Goal: Task Accomplishment & Management: Contribute content

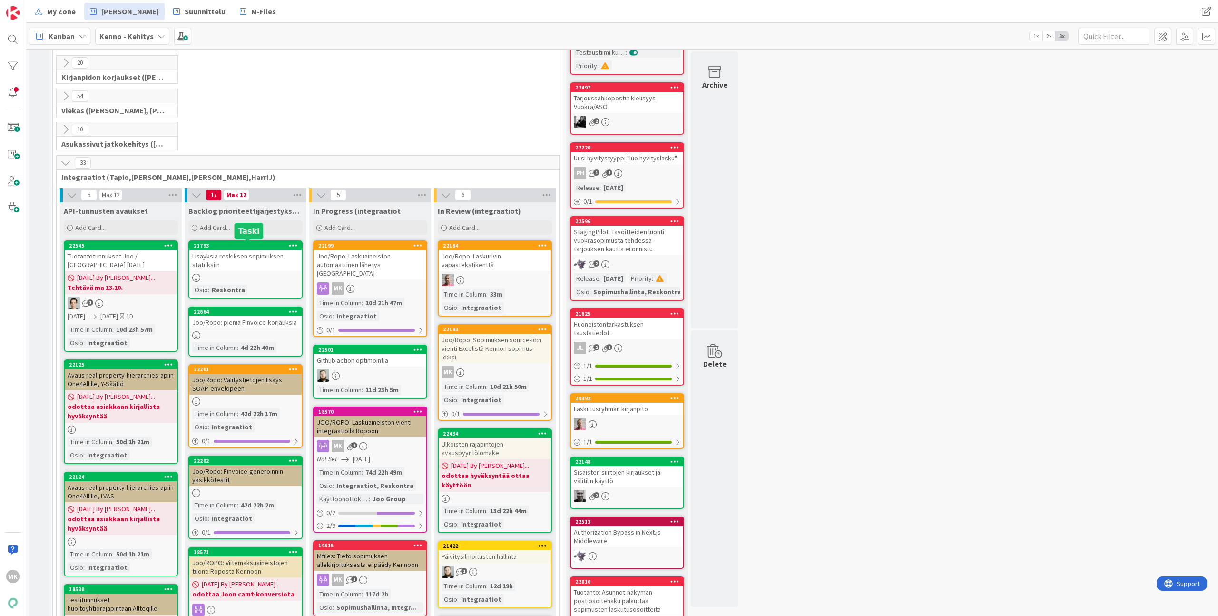
click at [228, 245] on div "21793" at bounding box center [248, 245] width 108 height 7
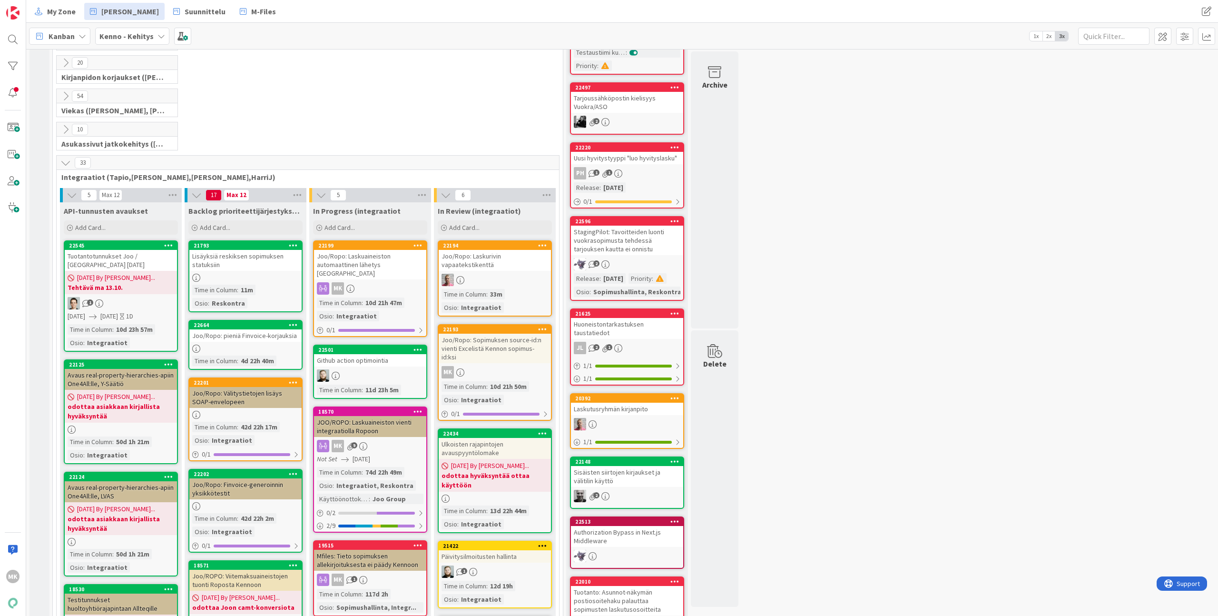
click at [228, 219] on div "Backlog prioriteettijärjestyksessä (integraatiot) Add Card..." at bounding box center [246, 219] width 122 height 34
click at [228, 223] on div "Add Card..." at bounding box center [245, 227] width 114 height 14
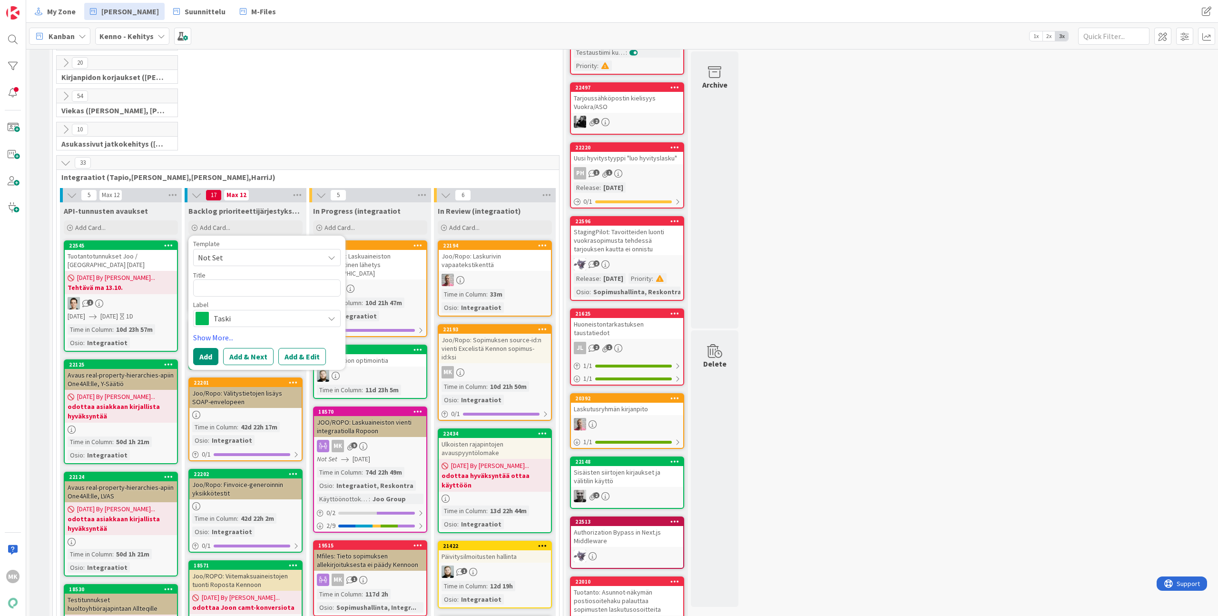
type textarea "x"
type textarea "S"
type textarea "x"
type textarea "So"
type textarea "x"
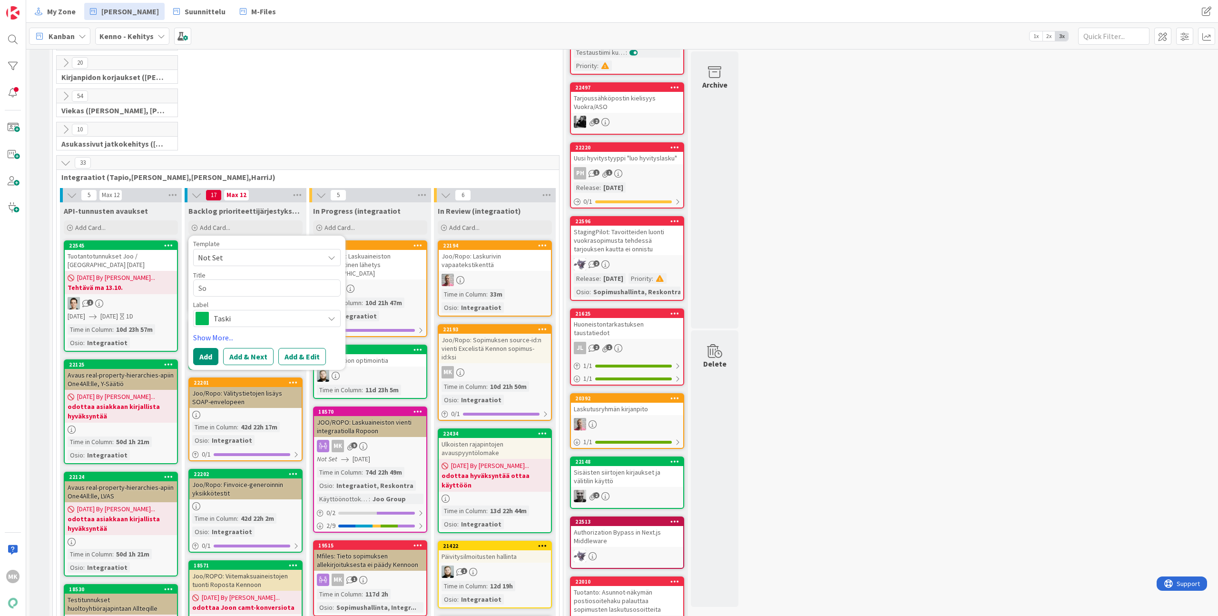
type textarea "S"
type textarea "x"
type textarea "U"
type textarea "x"
type textarea "E"
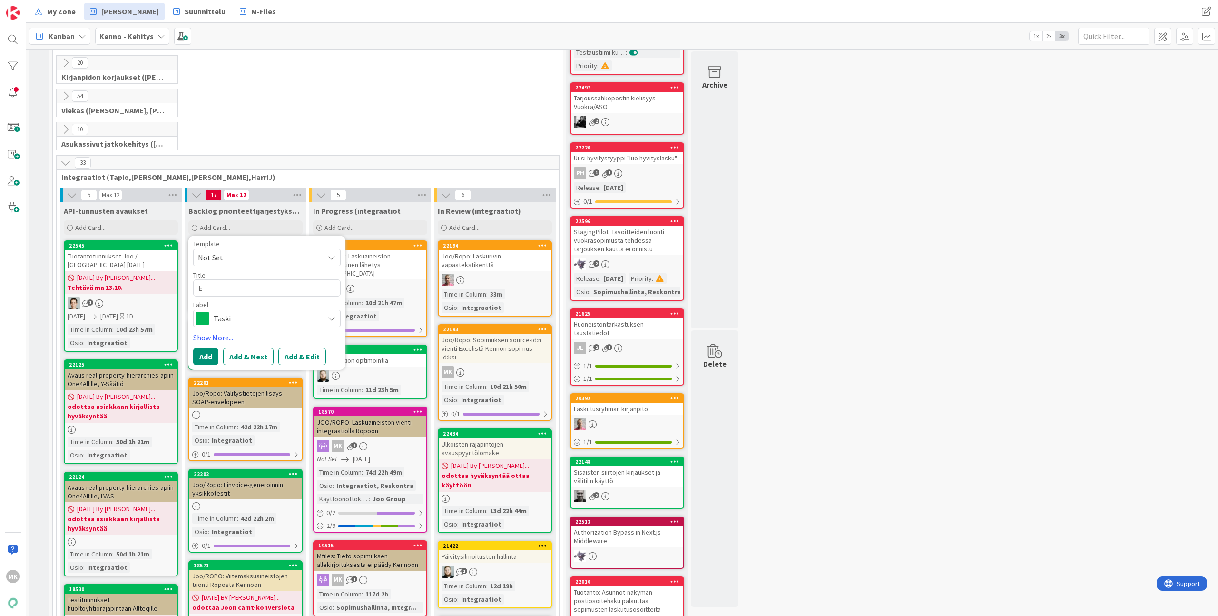
type textarea "x"
type textarea "Ex"
type textarea "x"
type textarea "Ext"
type textarea "x"
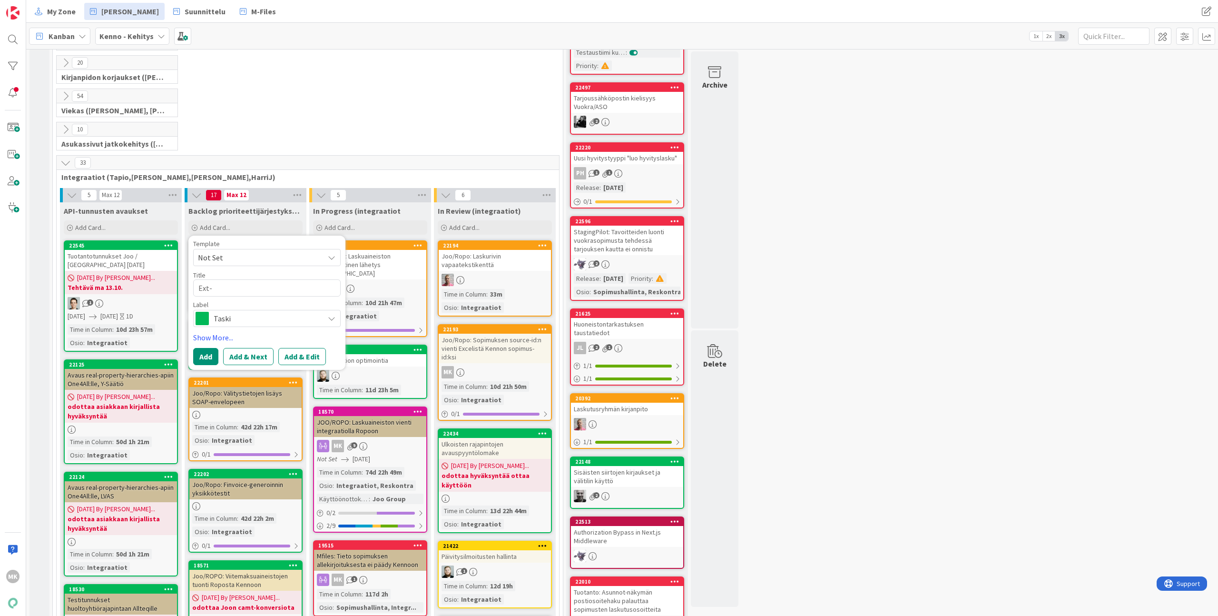
type textarea "Ext-t"
type textarea "x"
type textarea "Ext-te"
type textarea "x"
type textarea "Ext-t"
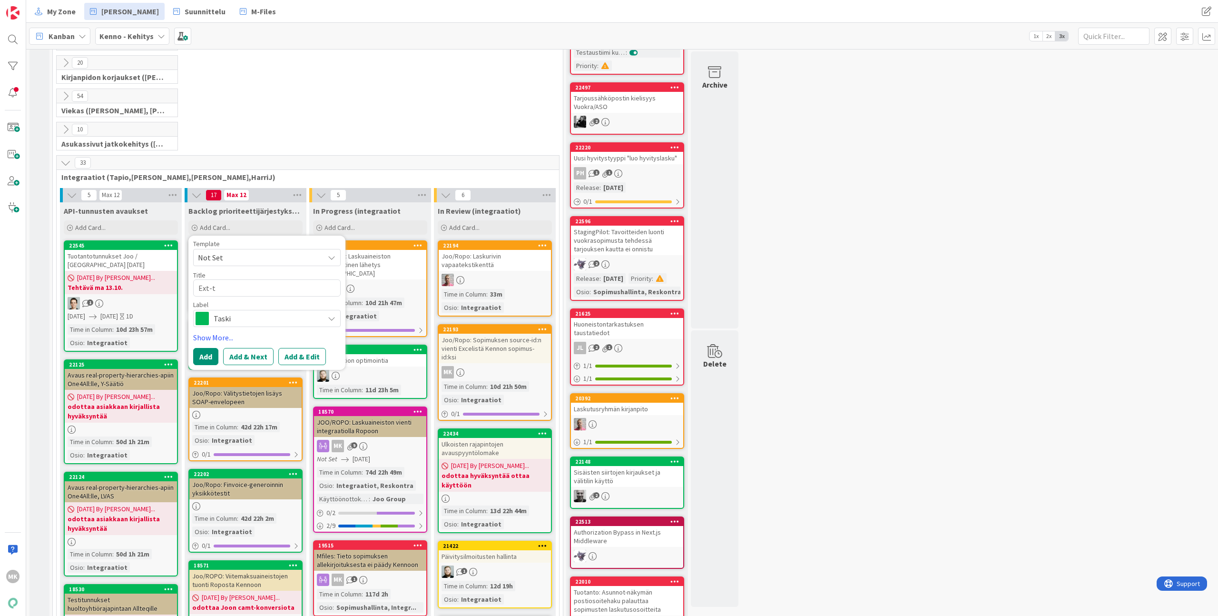
type textarea "x"
type textarea "Ext-"
type textarea "x"
type textarea "Ext-c"
type textarea "x"
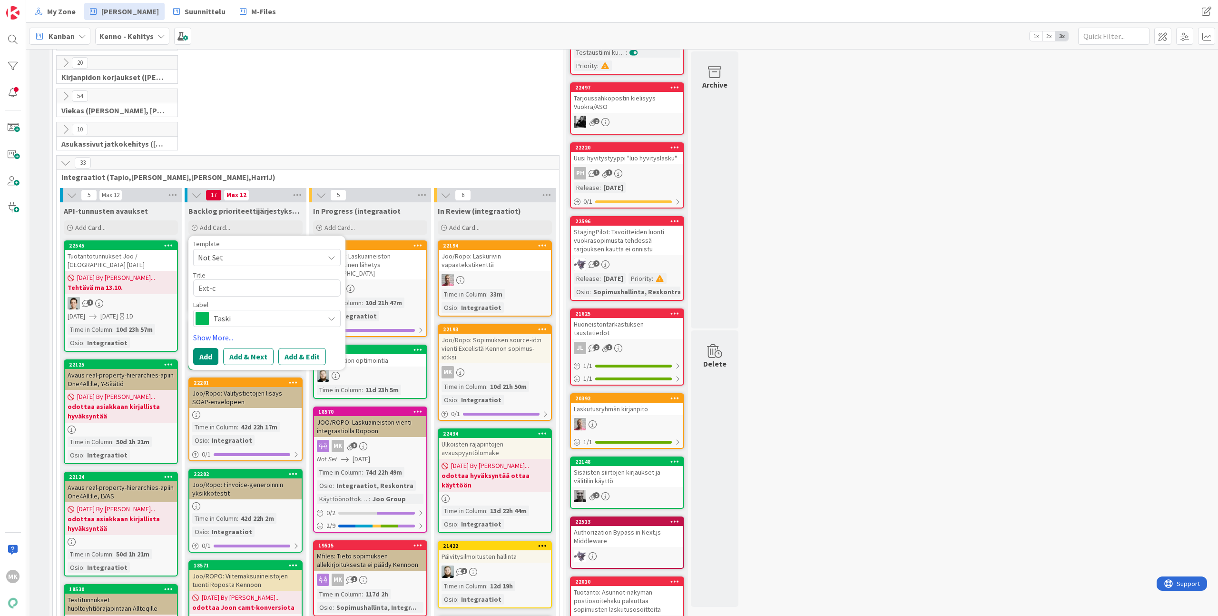
type textarea "Ext-co"
type textarea "x"
type textarea "Ext-cont"
type textarea "x"
type textarea "Ext-contr"
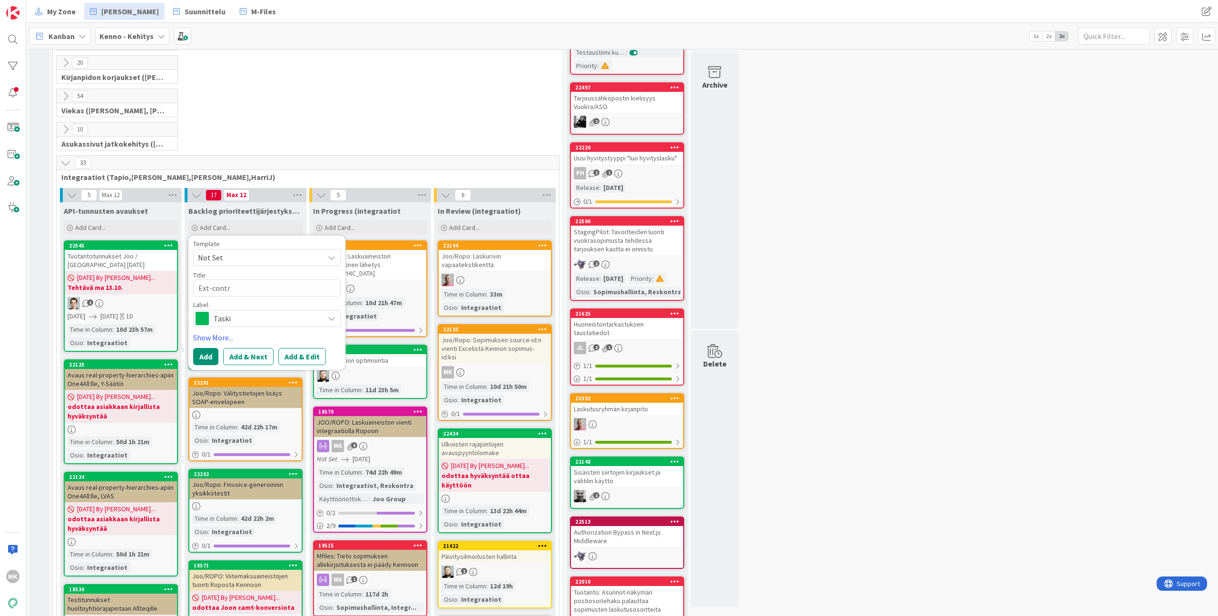
type textarea "x"
type textarea "Ext-contra"
type textarea "x"
type textarea "Ext-contrac"
type textarea "x"
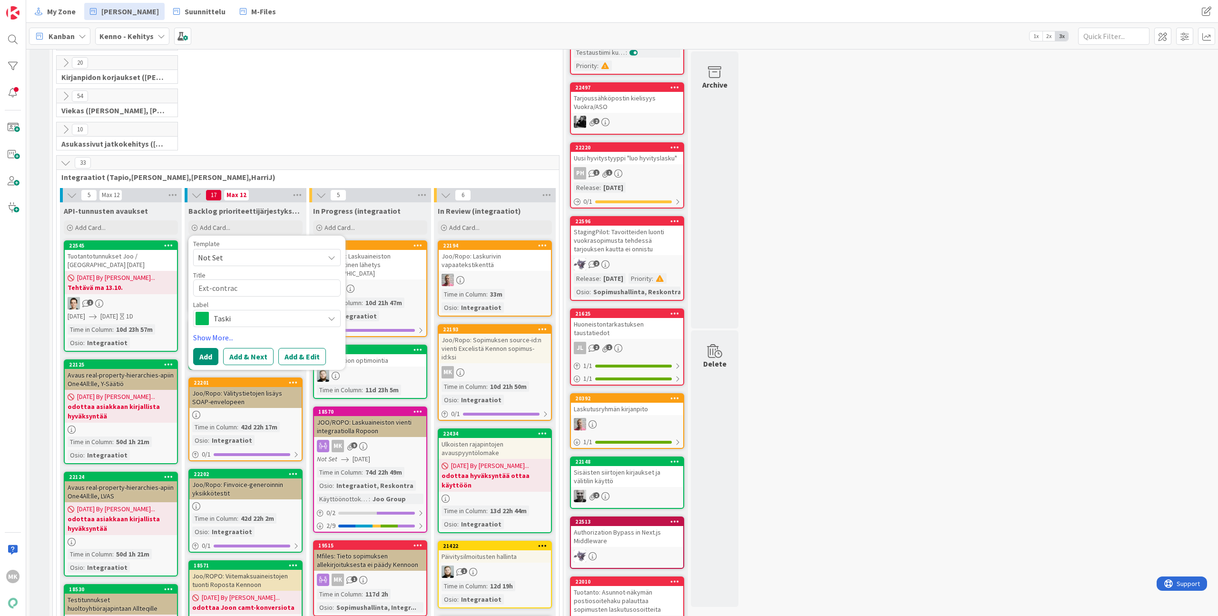
type textarea "Ext-contract"
type textarea "x"
type textarea "Ext-contracts"
type textarea "x"
type textarea "Ext-contracts-"
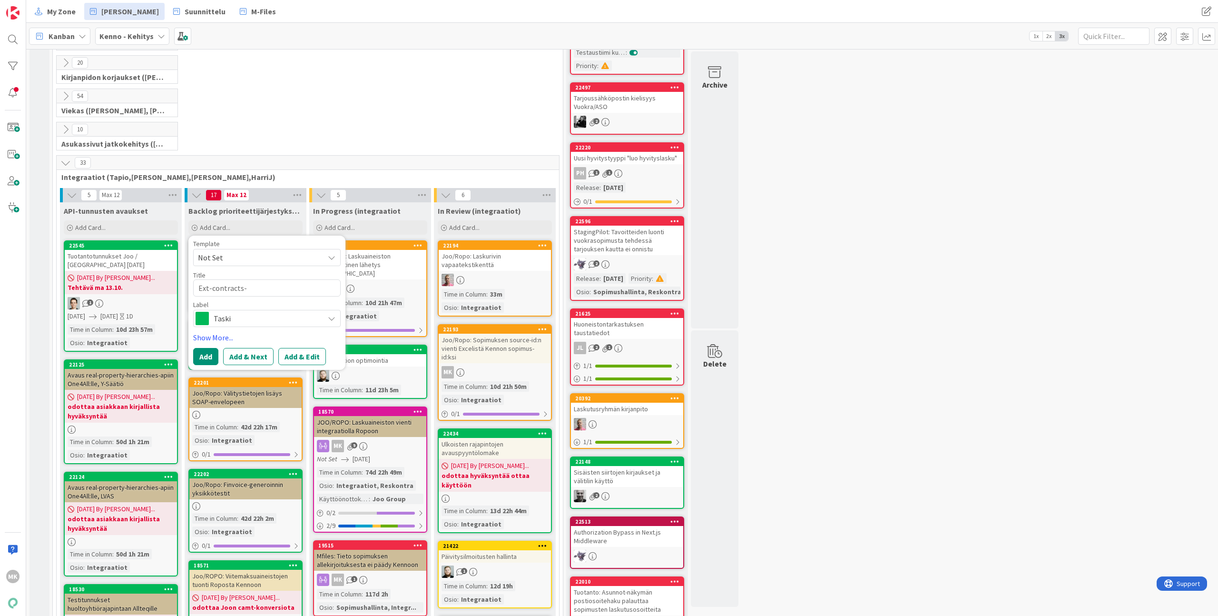
type textarea "x"
type textarea "Ext-contracts-ap"
type textarea "x"
type textarea "Ext-contracts-api"
type textarea "x"
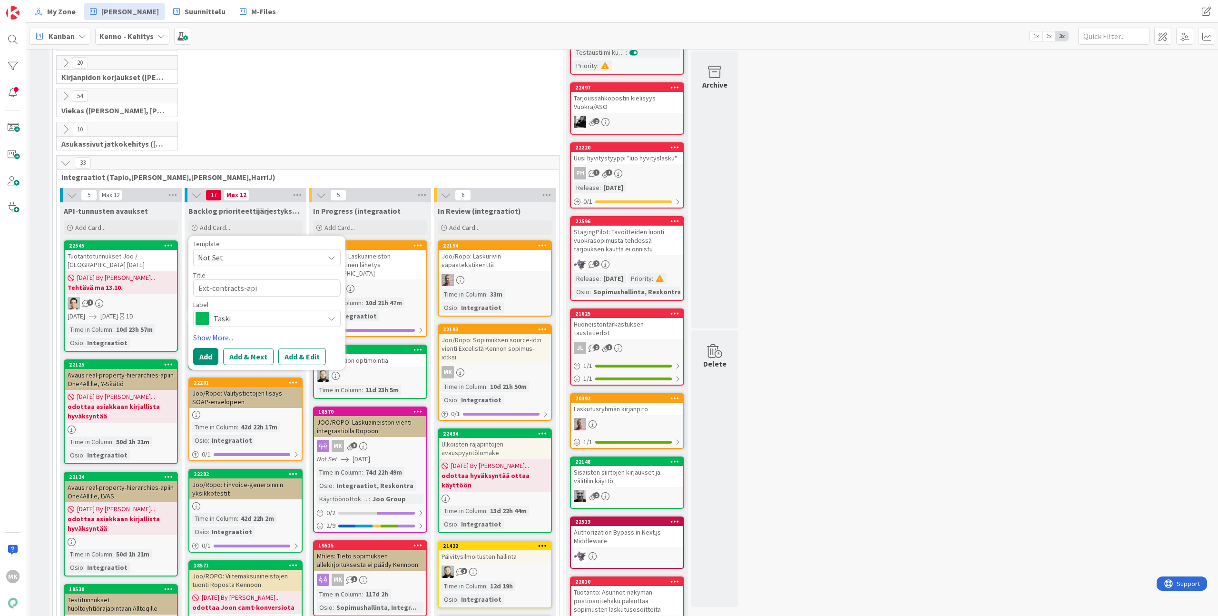
type textarea "Ext-contracts-api"
type textarea "x"
type textarea "Ext-contracts-api p"
type textarea "x"
type textarea "Ext-contracts-api pa"
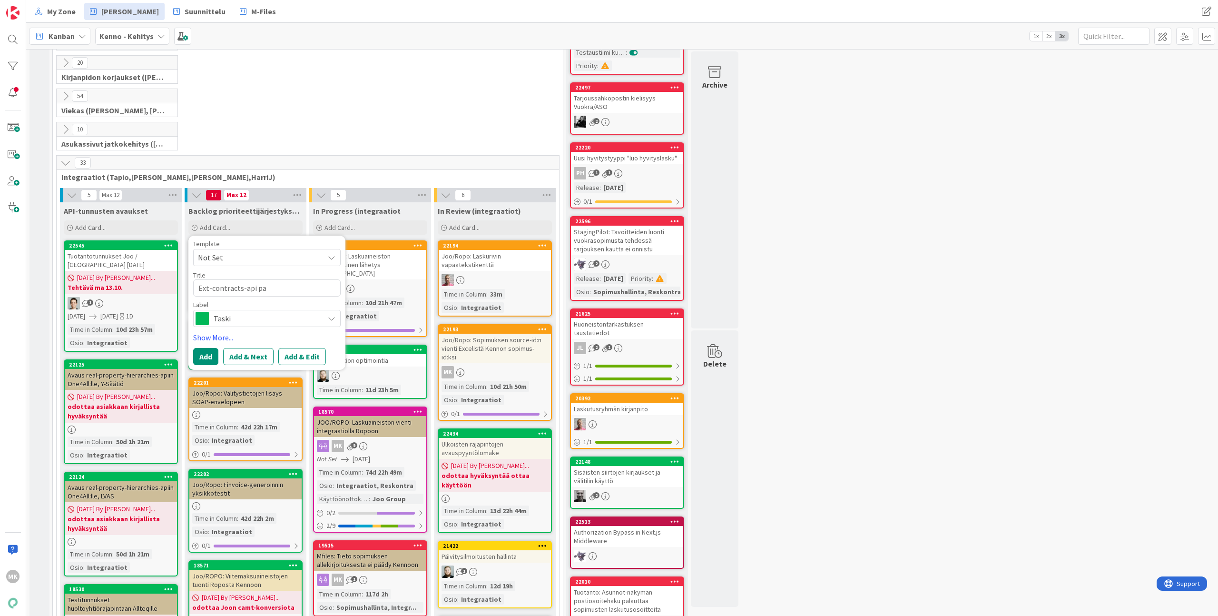
type textarea "x"
type textarea "Ext-contracts-api pal"
type textarea "x"
type textarea "Ext-contracts-api pala"
type textarea "x"
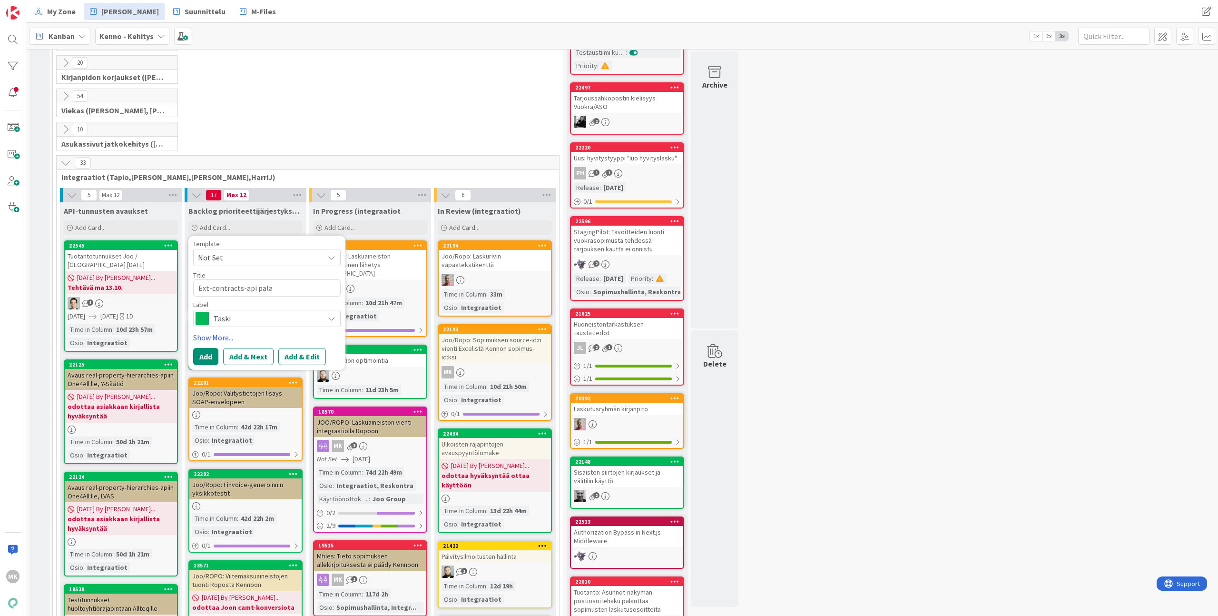
type textarea "Ext-contracts-api [US_STATE]"
type textarea "x"
type textarea "Ext-contracts-api palaut"
type textarea "x"
type textarea "Ext-contracts-api palautt"
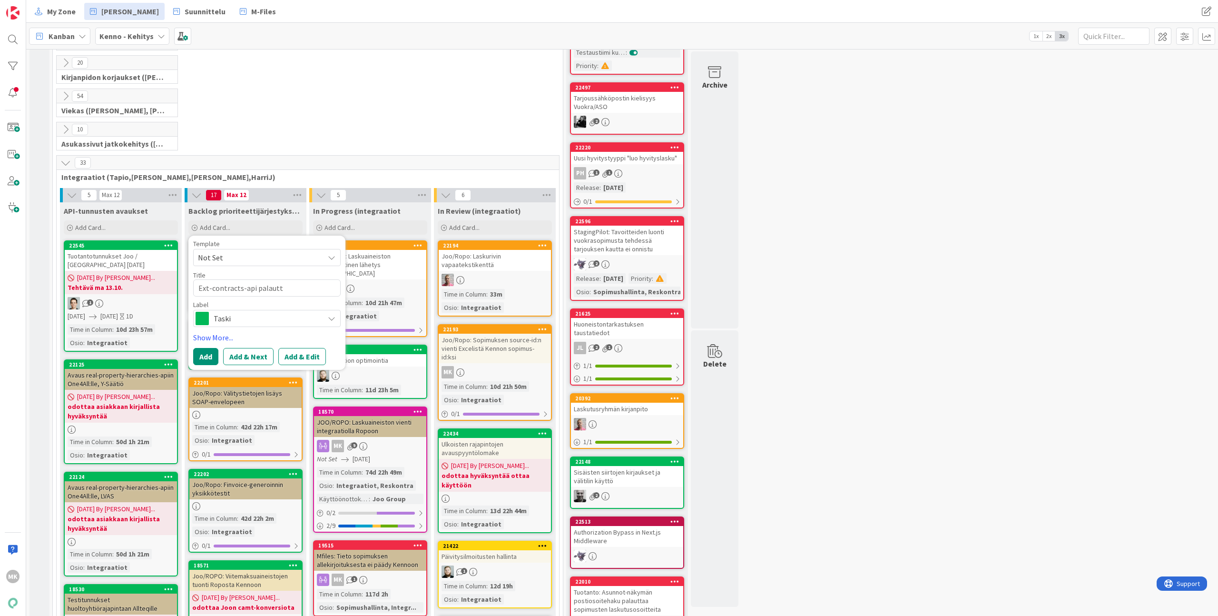
type textarea "x"
type textarea "Ext-contracts-api palautta"
type textarea "x"
type textarea "Ext-contracts-api palauttaa"
type textarea "x"
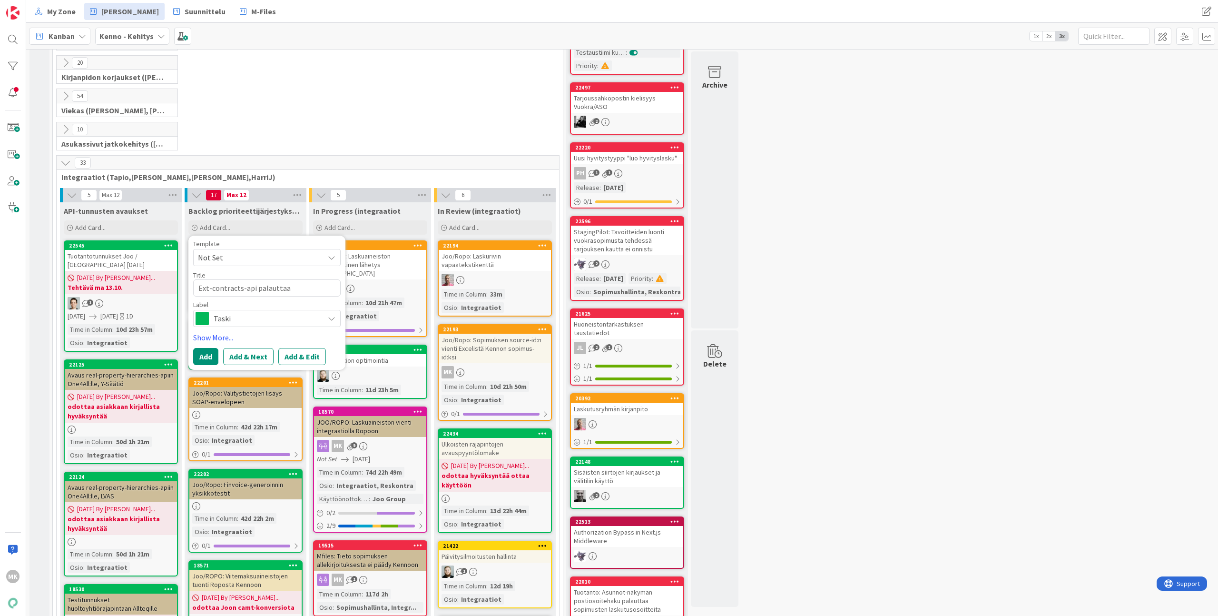
type textarea "Ext-contracts-api palauttaa"
type textarea "x"
type textarea "Ext-contracts-api palauttaa m"
type textarea "x"
type textarea "Ext-contracts-api palauttaa me"
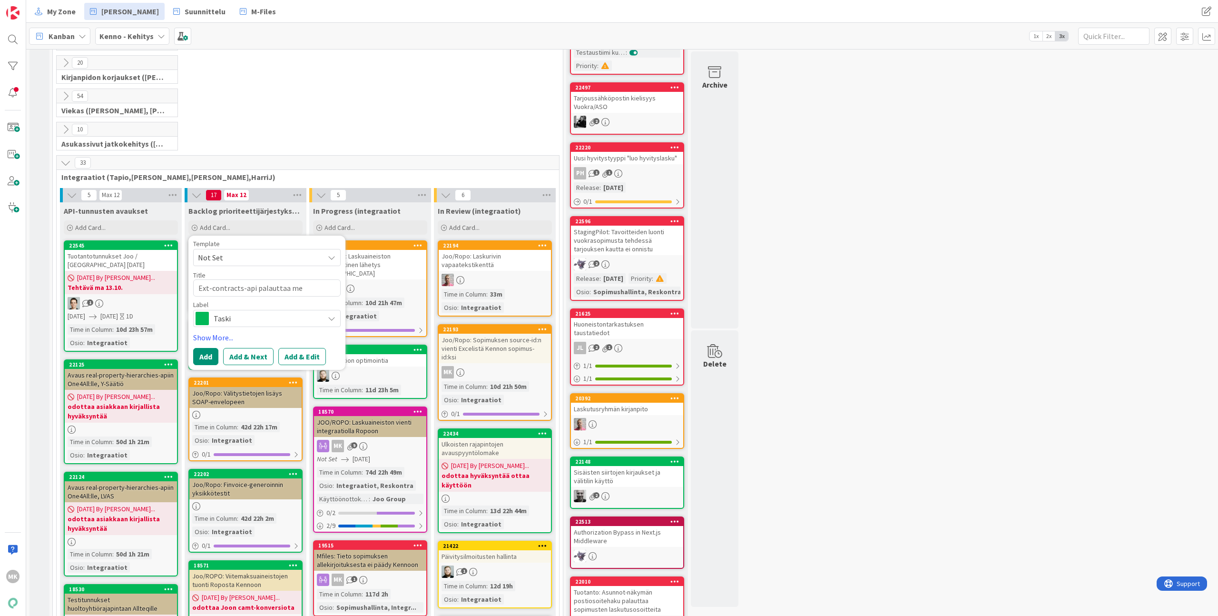
type textarea "x"
type textarea "Ext-contracts-api palauttaa men"
type textarea "x"
type textarea "Ext-contracts-api palauttaa menn"
type textarea "x"
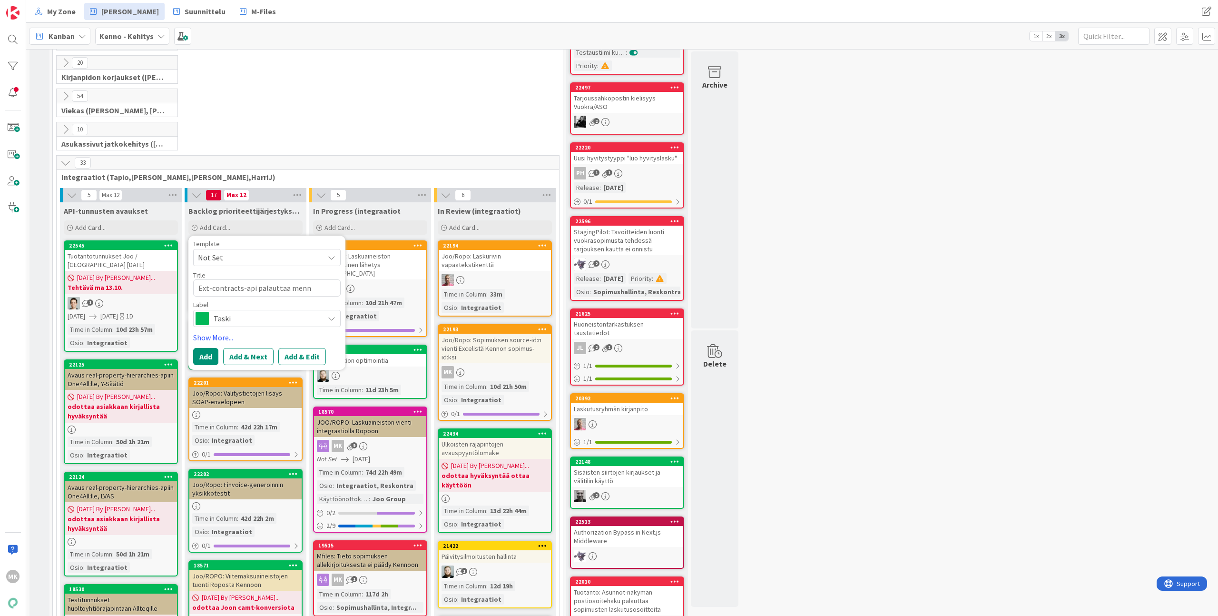
type textarea "Ext-contracts-api palauttaa menne"
type textarea "x"
type textarea "Ext-contracts-api palauttaa mennee"
type textarea "x"
type textarea "Ext-contracts-api palauttaa menneet"
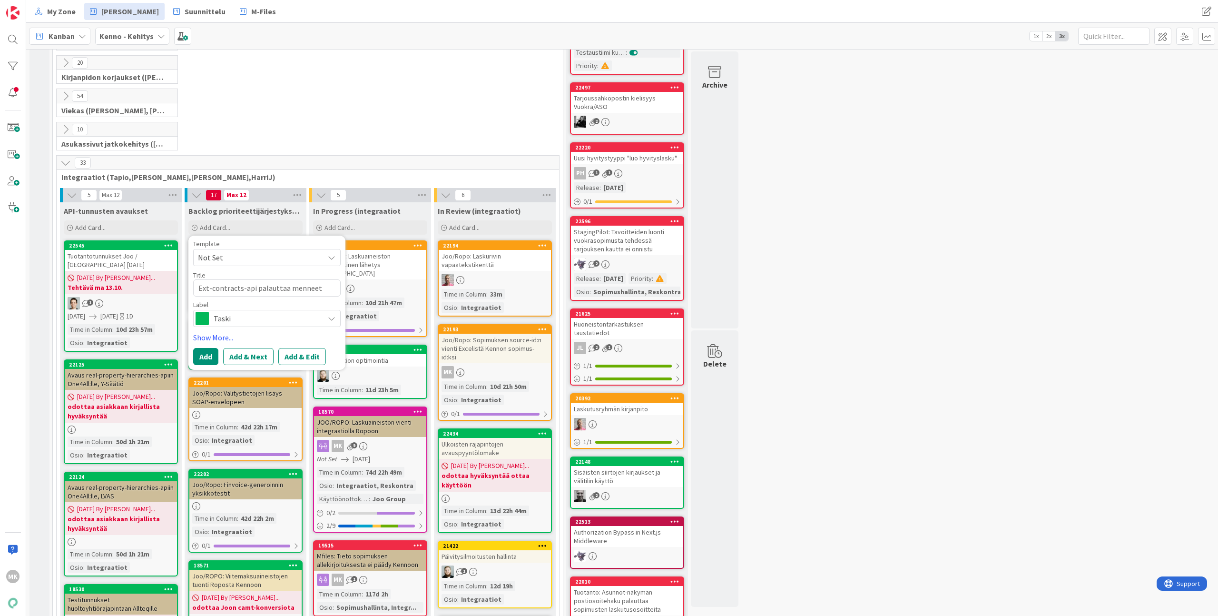
type textarea "x"
type textarea "Ext-contracts-api palauttaa menneet"
type textarea "x"
type textarea "Ext-contracts-api palauttaa menneet s"
type textarea "x"
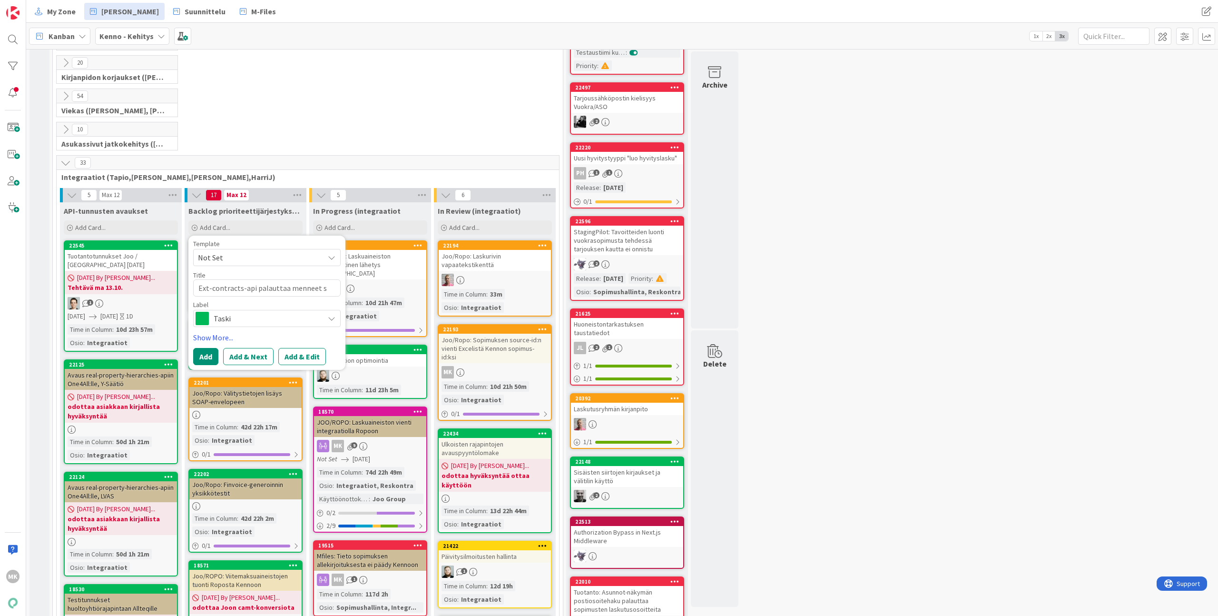
type textarea "Ext-contracts-api palauttaa menneet so"
type textarea "x"
type textarea "Ext-contracts-api palauttaa menneet sop"
type textarea "x"
type textarea "Ext-contracts-api palauttaa menneet sopi"
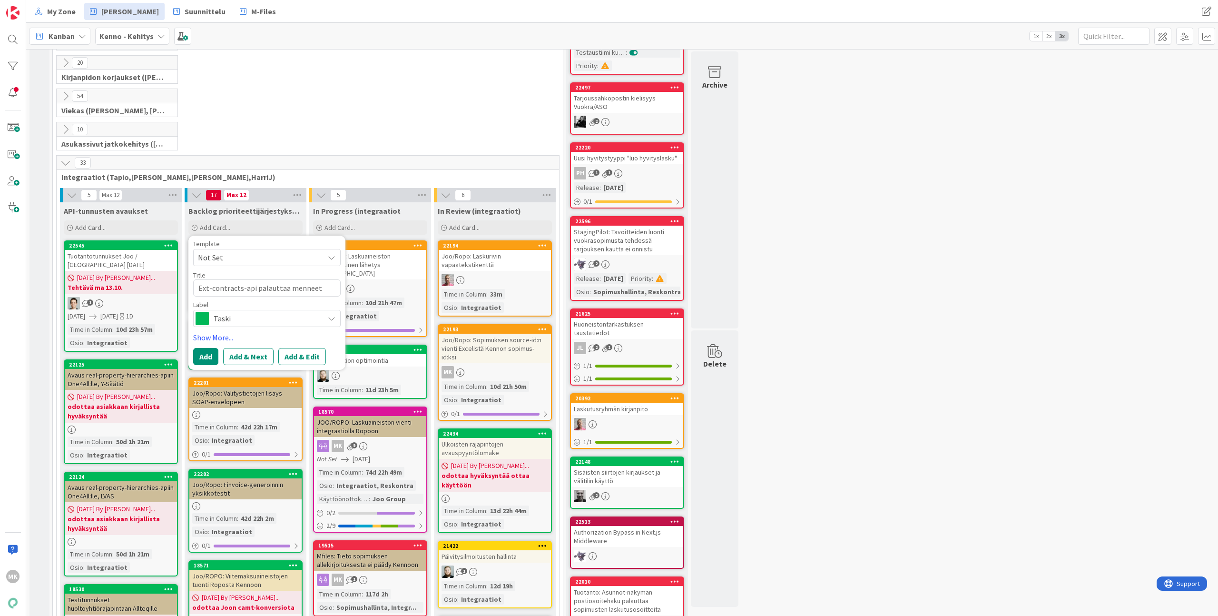
type textarea "x"
type textarea "Ext-contracts-api palauttaa menneet sop"
type textarea "x"
type textarea "Ext-contracts-api palauttaa menneet so"
type textarea "x"
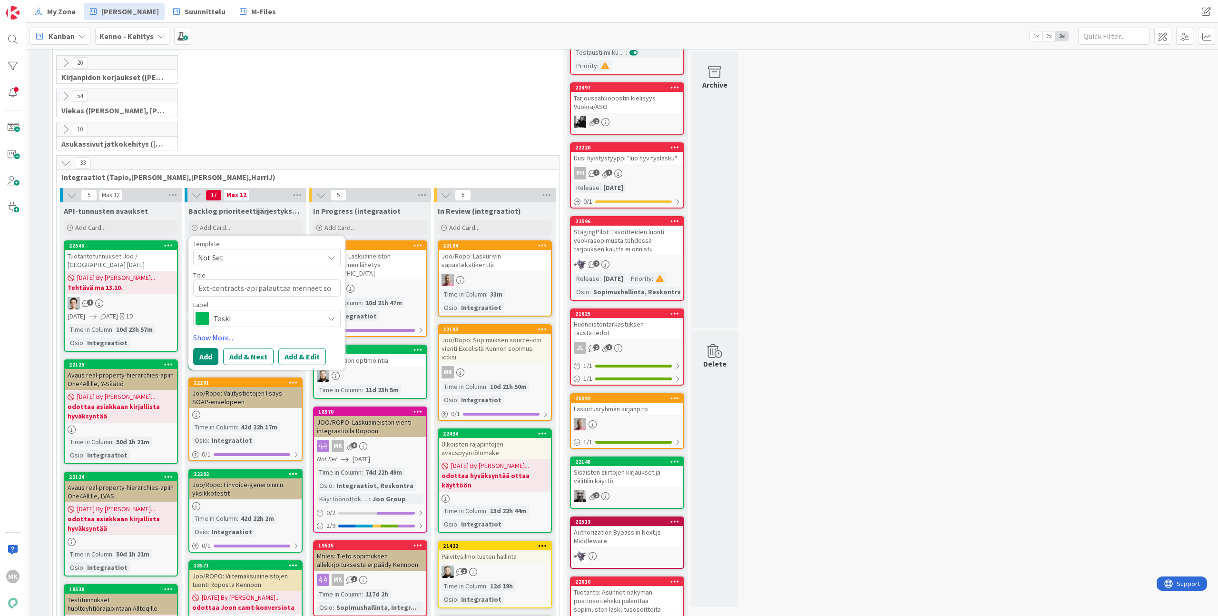
type textarea "Ext-contracts-api palauttaa menneet s"
type textarea "x"
type textarea "Ext-contracts-api palauttaa menneet"
type textarea "x"
type textarea "Ext-contracts-api palauttaa menneet a"
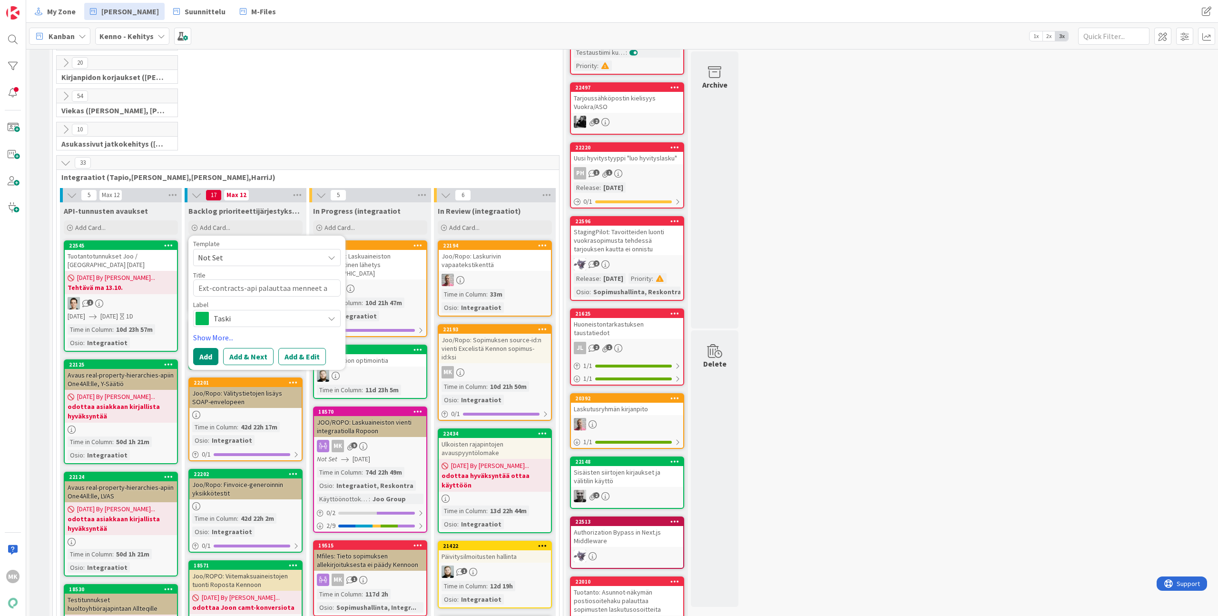
type textarea "x"
type textarea "Ext-contracts-api palauttaa menneet as"
type textarea "x"
type textarea "Ext-contracts-api palauttaa menneet asu"
type textarea "x"
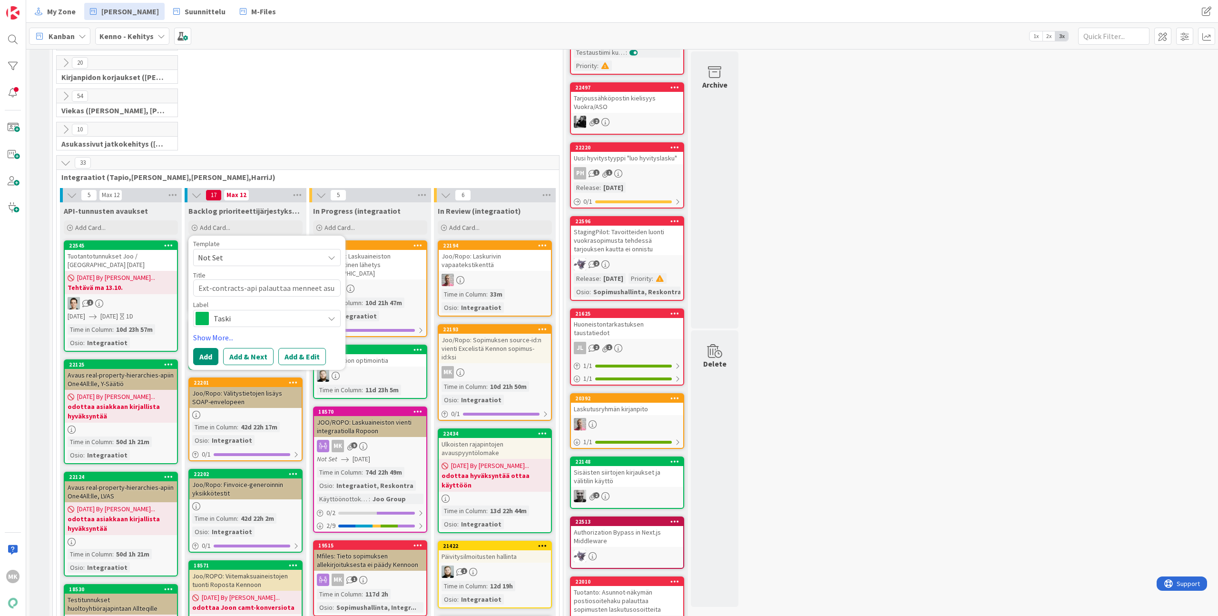
type textarea "Ext-contracts-api palauttaa menneet asuk"
type textarea "x"
type textarea "Ext-contracts-api palauttaa menneet asukk"
type textarea "x"
type textarea "Ext-contracts-api palauttaa menneet asukka"
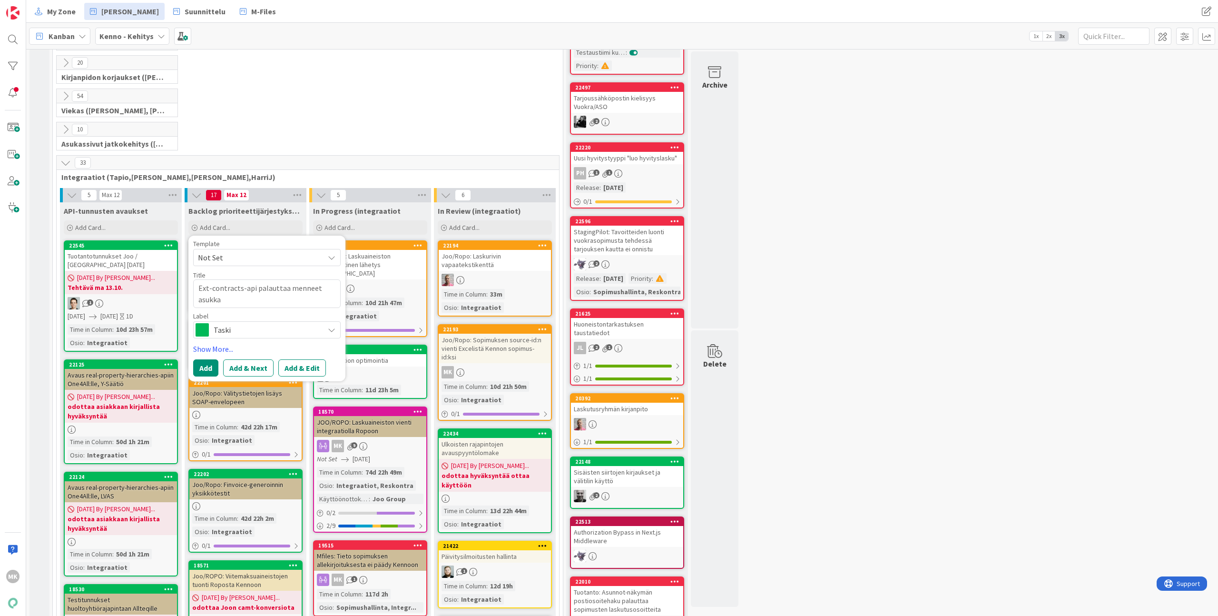
type textarea "x"
type textarea "Ext-contracts-api palauttaa menneet asukkaa"
type textarea "x"
type textarea "Ext-contracts-api palauttaa menneet asukkaat"
type textarea "x"
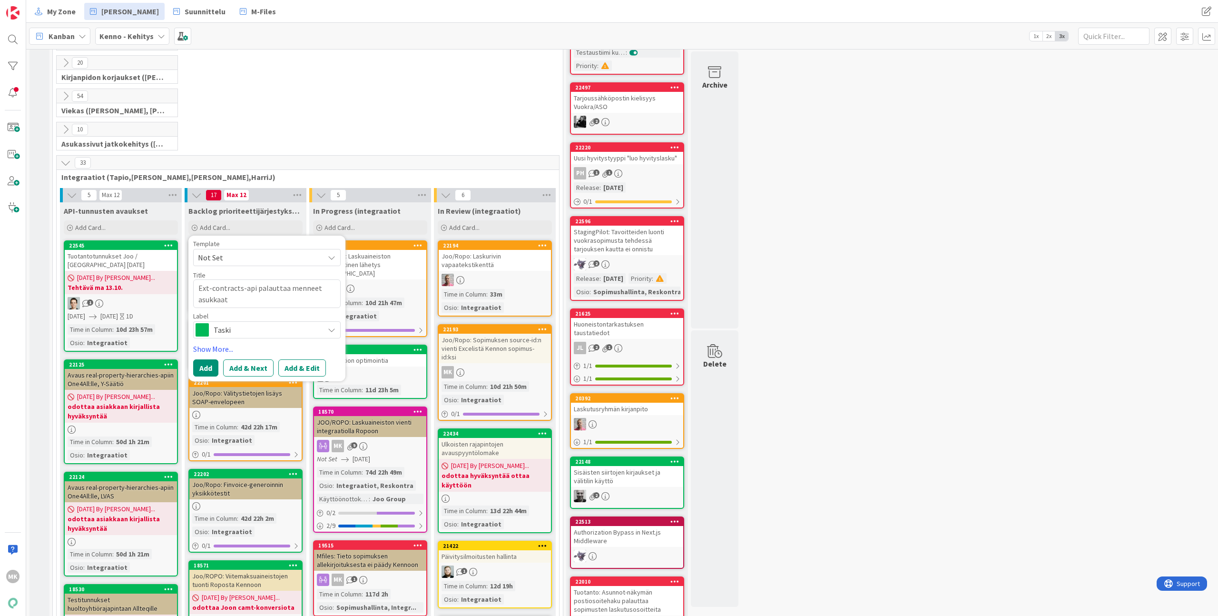
type textarea "Ext-contracts-api palauttaa menneet asukkaat"
type textarea "x"
type textarea "Ext-contracts-api palauttaa menneet asukkaat o"
type textarea "x"
type textarea "Ext-contracts-api palauttaa menneet asukkaat oö,"
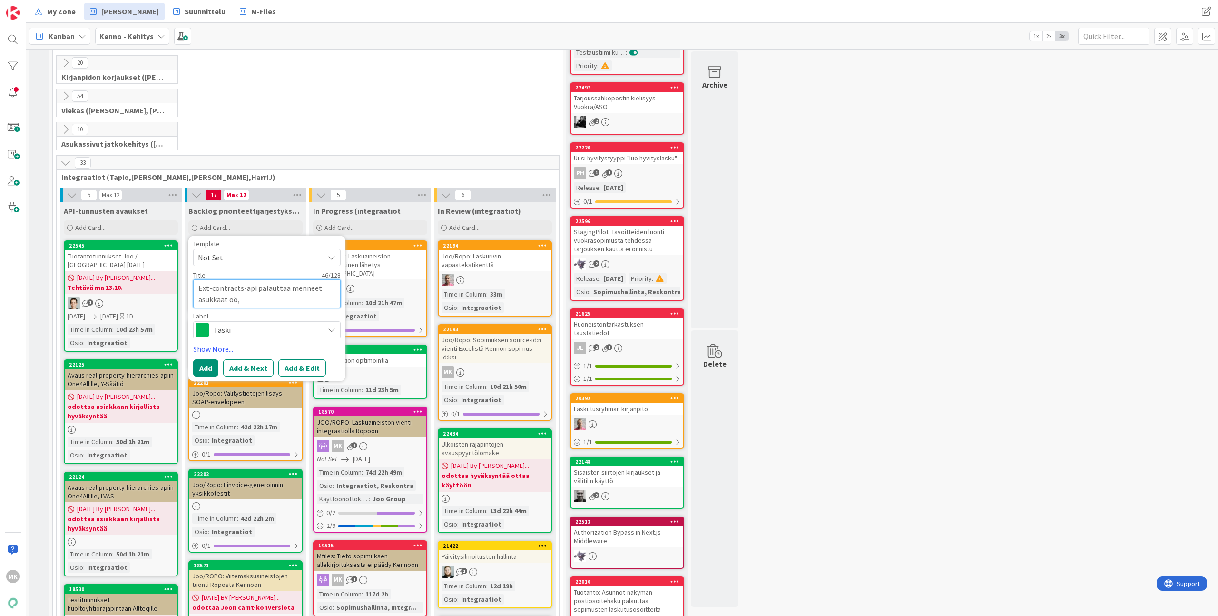
type textarea "x"
type textarea "Ext-contracts-api palauttaa menneet asukkaat oö,a"
type textarea "x"
type textarea "Ext-contracts-api palauttaa menneet asukkaat oö,"
type textarea "x"
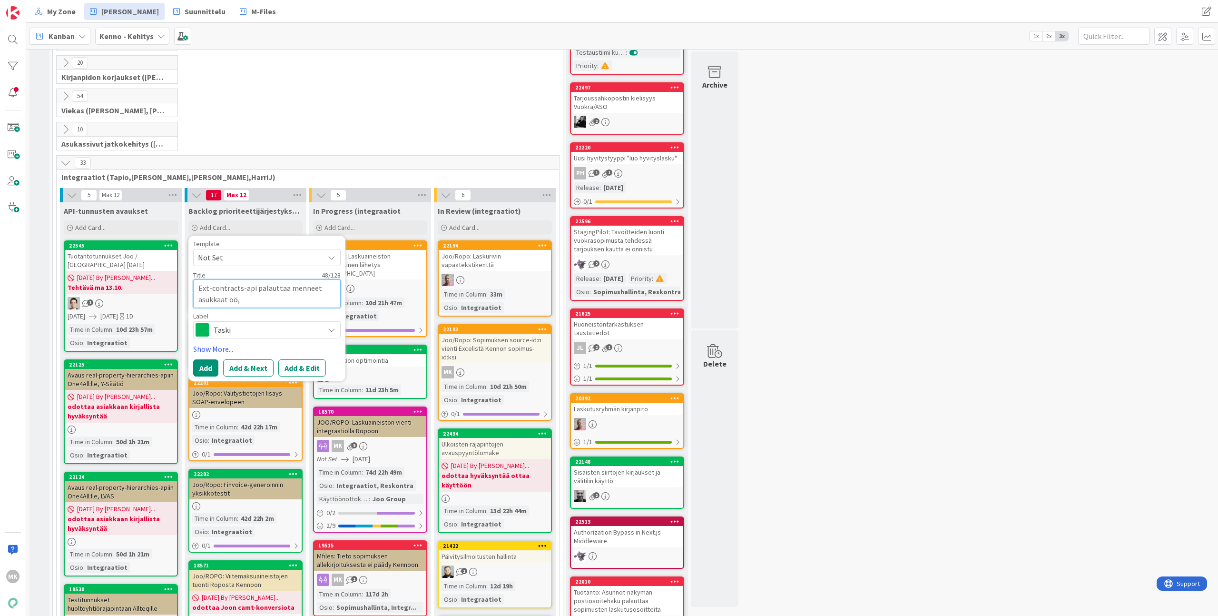
type textarea "Ext-contracts-api palauttaa menneet asukkaat oö"
type textarea "x"
type textarea "Ext-contracts-api palauttaa menneet asukkaat o"
type textarea "x"
type textarea "Ext-contracts-api palauttaa menneet asukkaat"
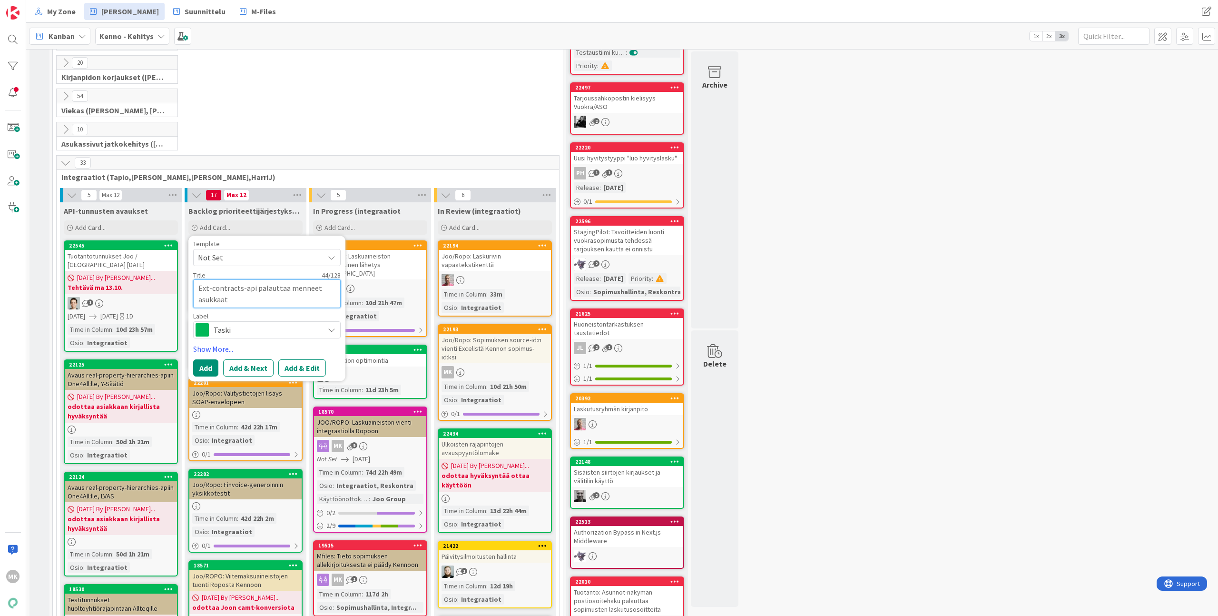
type textarea "x"
type textarea "Ext-contracts-api palauttaa menneet asukkaat"
type textarea "x"
type textarea "Ext-contracts-api palauttaa menneet asukkaat i"
type textarea "x"
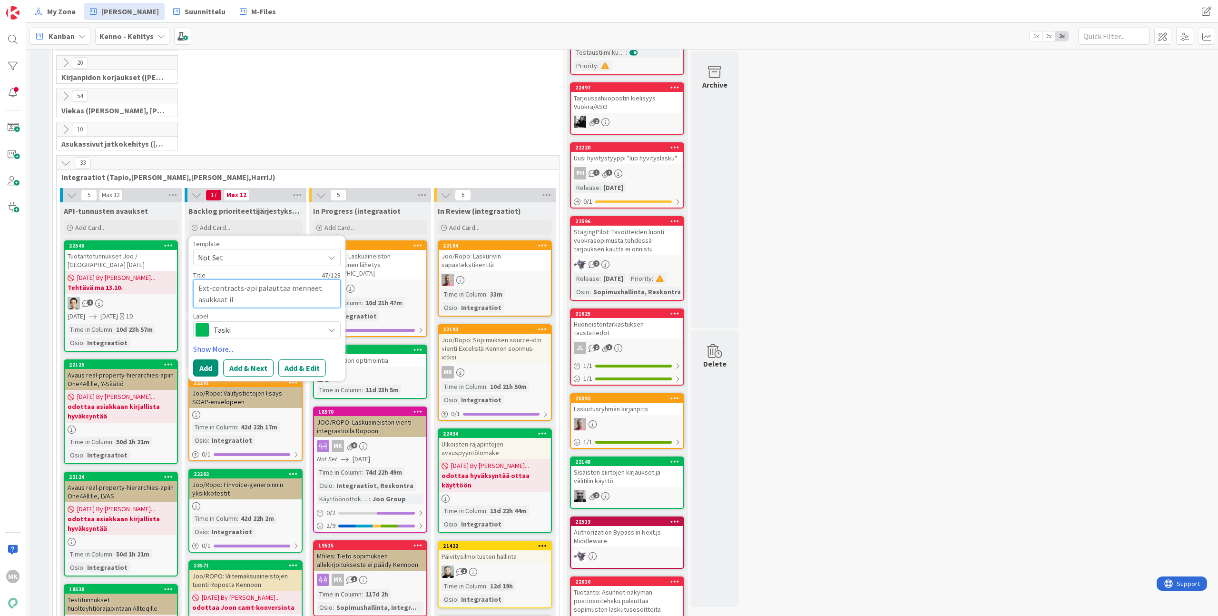
type textarea "Ext-contracts-api palauttaa menneet asukkaat ilm"
type textarea "x"
type textarea "Ext-contracts-api palauttaa menneet asukkaat ilma"
type textarea "x"
type textarea "Ext-contracts-api palauttaa menneet asukkaat ilman"
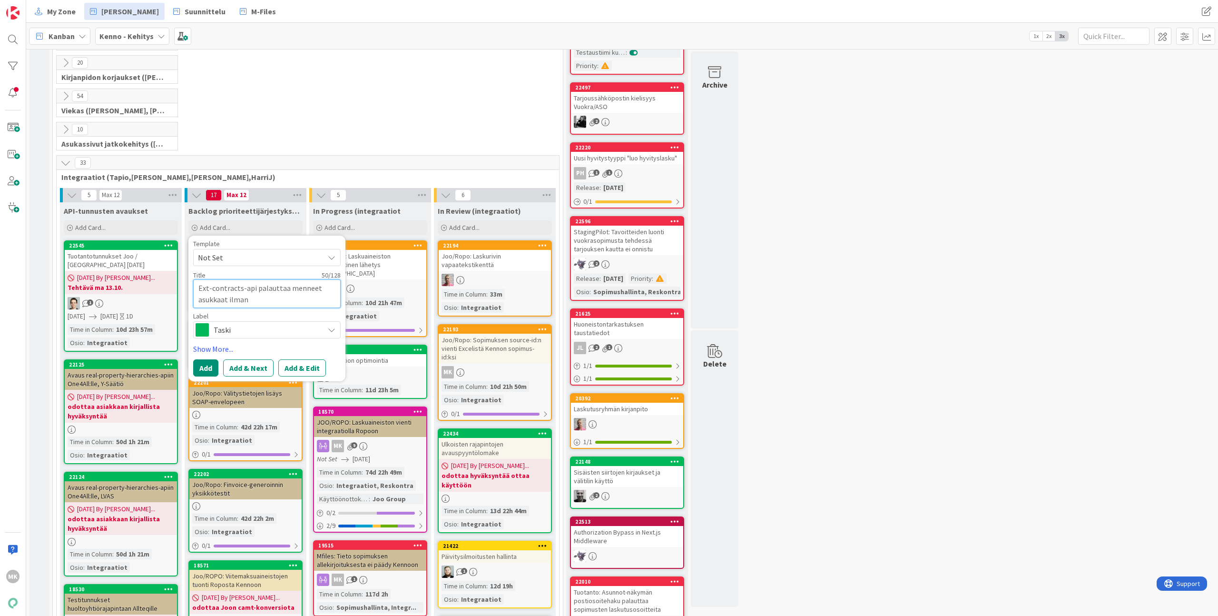
type textarea "x"
type textarea "Ext-contracts-api palauttaa menneet asukkaat ilman"
type textarea "x"
type textarea "Ext-contracts-api palauttaa menneet asukkaat ilman p"
type textarea "x"
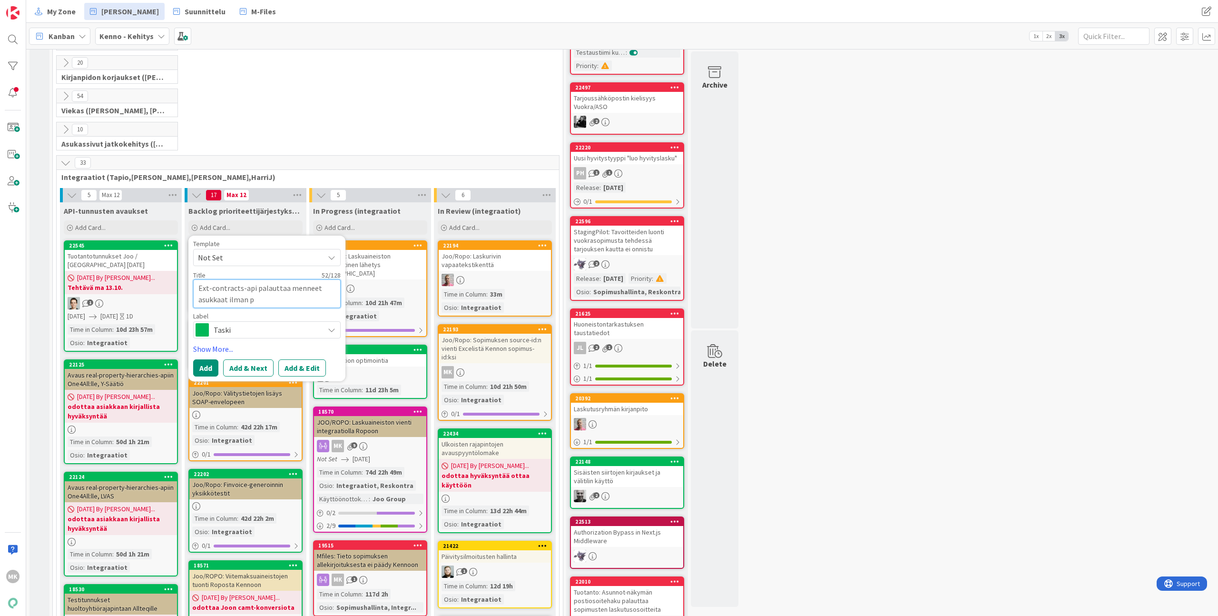
type textarea "Ext-contracts-api palauttaa menneet asukkaat ilman"
type textarea "x"
type textarea "Ext-contracts-api palauttaa menneet asukkaat ilman t"
type textarea "x"
type textarea "Ext-contracts-api palauttaa menneet asukkaat ilman ti"
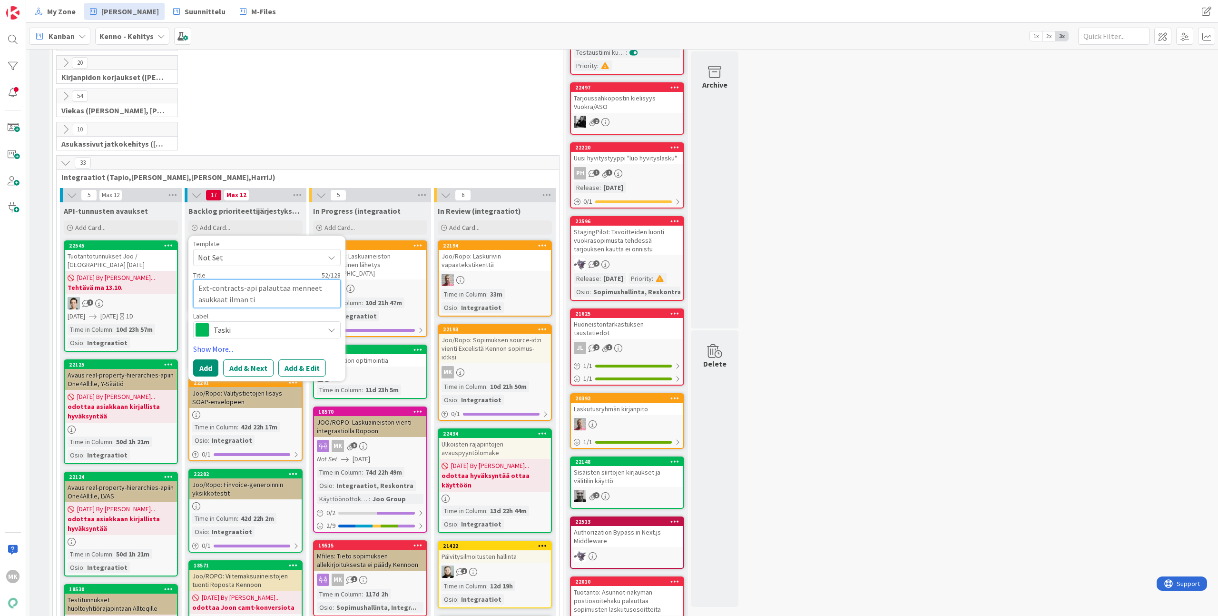
type textarea "x"
type textarea "Ext-contracts-api palauttaa menneet asukkaat ilman tie"
type textarea "x"
type textarea "Ext-contracts-api palauttaa menneet asukkaat ilman tiet"
type textarea "x"
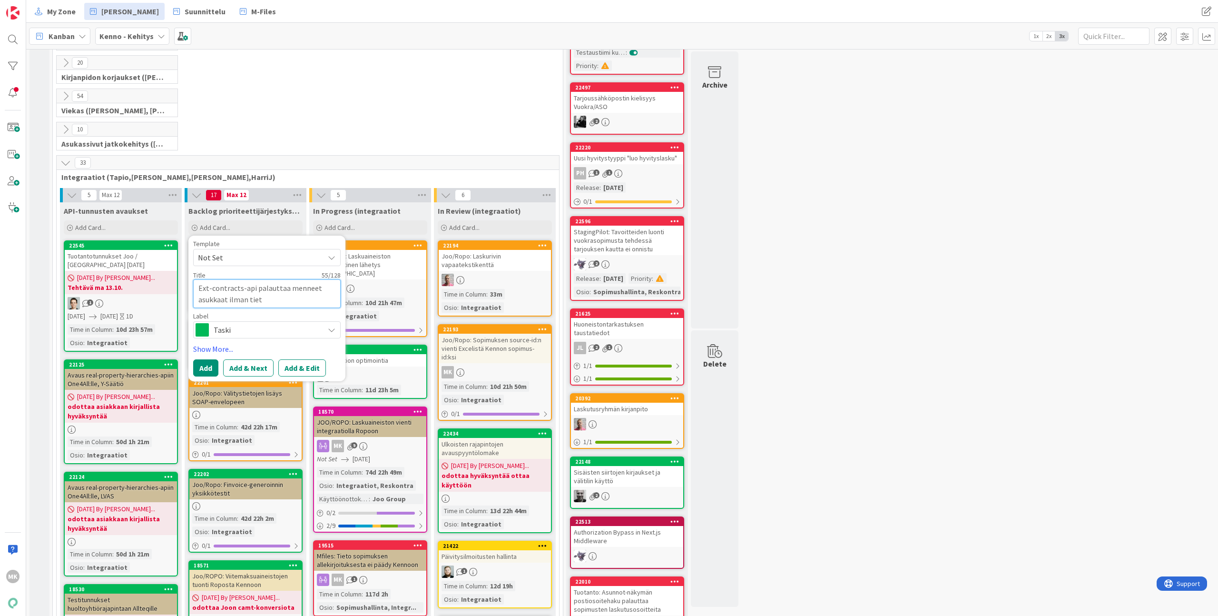
type textarea "Ext-contracts-api palauttaa menneet asukkaat ilman tieto"
type textarea "x"
type textarea "Ext-contracts-api palauttaa menneet asukkaat ilman tietoa"
type textarea "x"
type textarea "Ext-contracts-api palauttaa menneet asukkaat ilman tietoa"
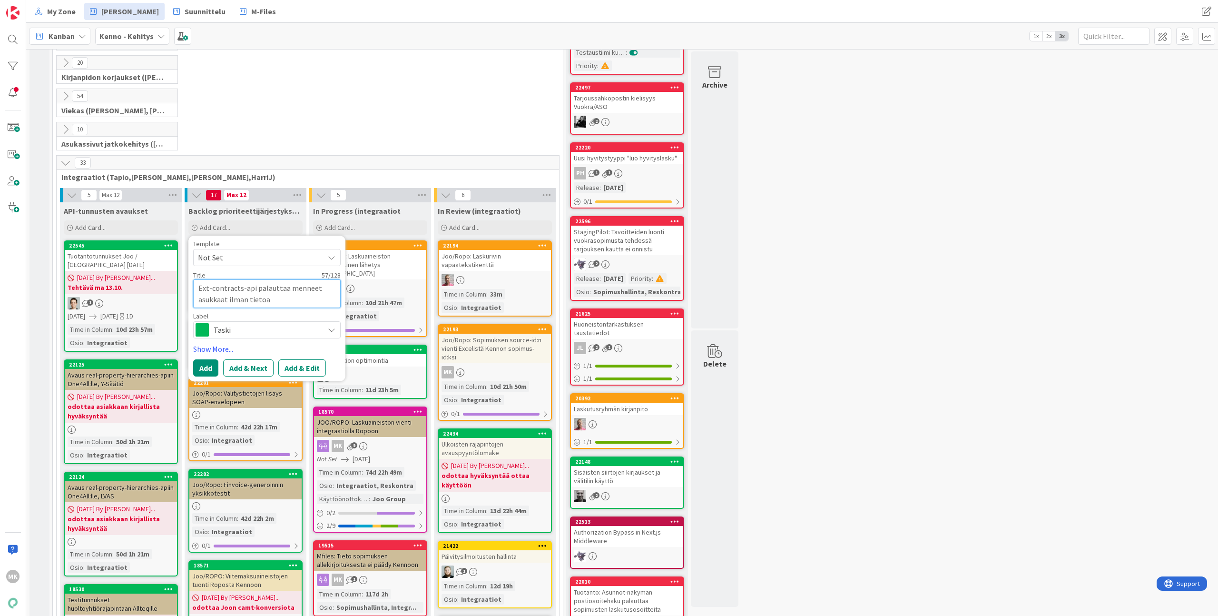
type textarea "x"
type textarea "Ext-contracts-api palauttaa menneet asukkaat ilman tietoa p"
type textarea "x"
type textarea "Ext-contracts-api palauttaa menneet asukkaat ilman tietoa pä"
type textarea "x"
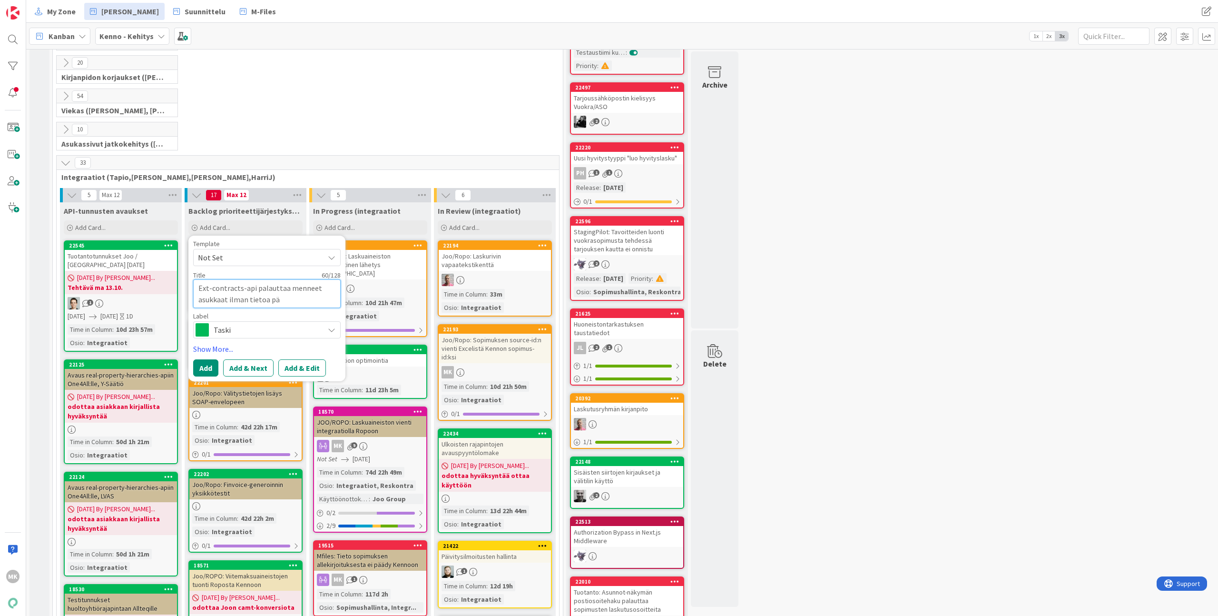
type textarea "Ext-contracts-api palauttaa menneet asukkaat ilman tietoa pää"
type textarea "x"
type textarea "Ext-contracts-api palauttaa menneet asukkaat ilman tietoa päät"
type textarea "x"
type textarea "Ext-contracts-api palauttaa menneet asukkaat ilman tietoa päätt"
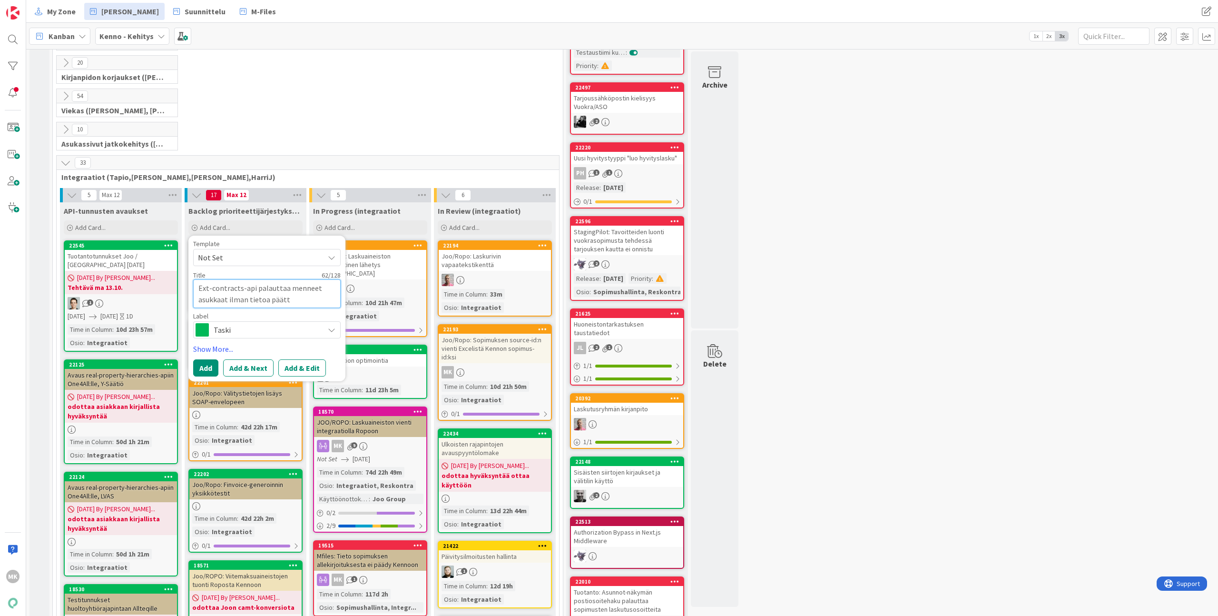
type textarea "x"
type textarea "Ext-contracts-api palauttaa menneet asukkaat ilman tietoa päätty"
type textarea "x"
type textarea "Ext-contracts-api palauttaa menneet asukkaat ilman tietoa päättym"
type textarea "x"
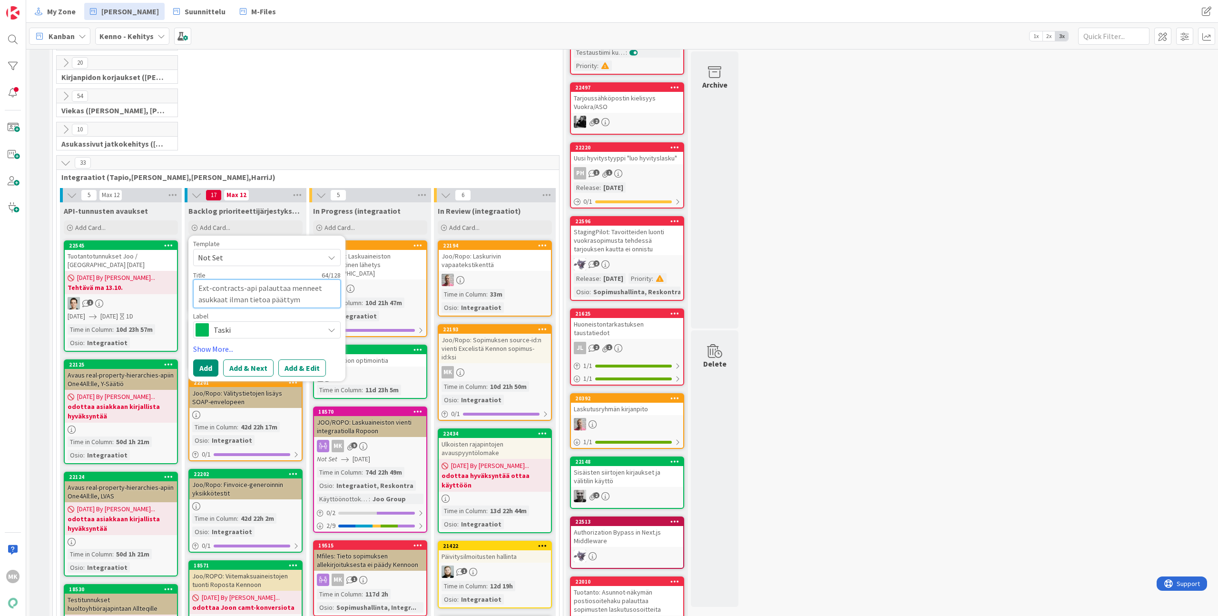
type textarea "Ext-contracts-api palauttaa menneet asukkaat ilman tietoa päättymi"
type textarea "x"
type textarea "Ext-contracts-api palauttaa menneet asukkaat ilman tietoa päättymis"
type textarea "x"
type textarea "Ext-contracts-api palauttaa menneet asukkaat ilman tietoa päättymispä"
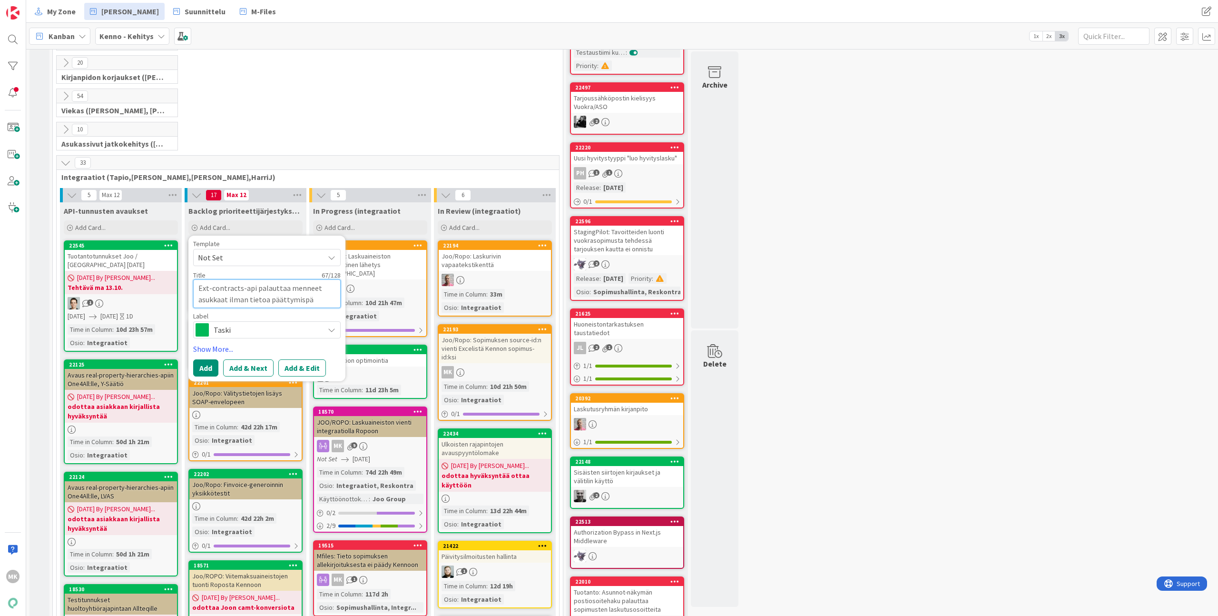
type textarea "x"
type textarea "Ext-contracts-api palauttaa menneet asukkaat ilman tietoa päättymispäi"
type textarea "x"
type textarea "Ext-contracts-api palauttaa menneet asukkaat ilman tietoa päättymispäiv"
type textarea "x"
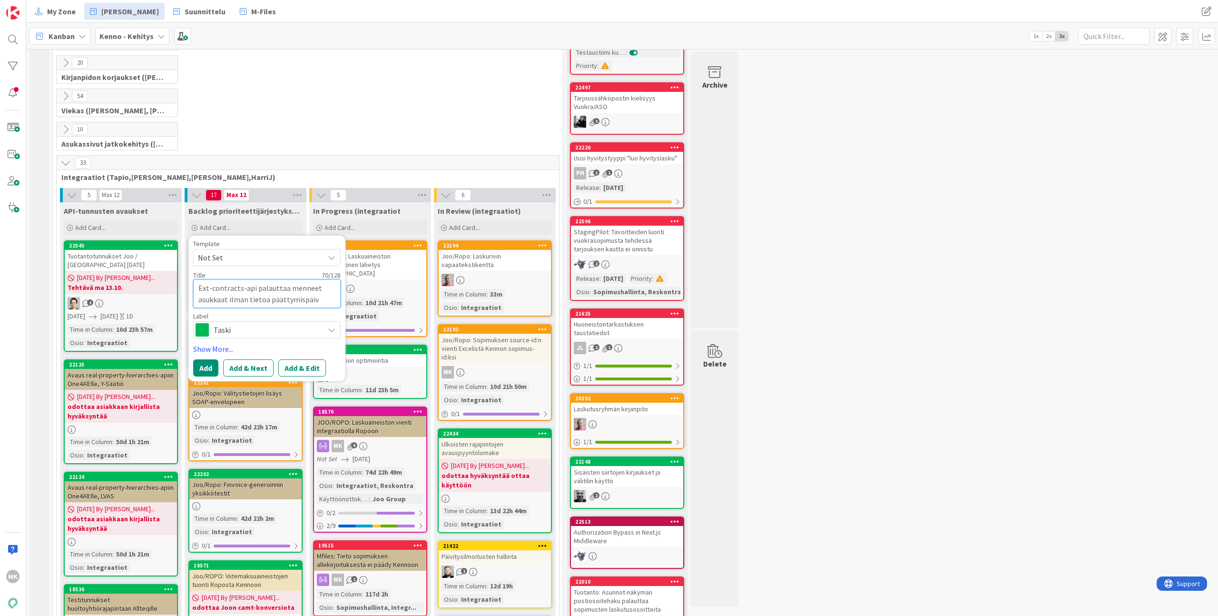
type textarea "Ext-contracts-api palauttaa menneet asukkaat ilman tietoa päättymispäivä"
type textarea "x"
type textarea "Ext-contracts-api palauttaa menneet asukkaat ilman tietoa päättymispäiväs"
type textarea "x"
type textarea "Ext-contracts-api palauttaa menneet asukkaat ilman tietoa päättymispäiväst"
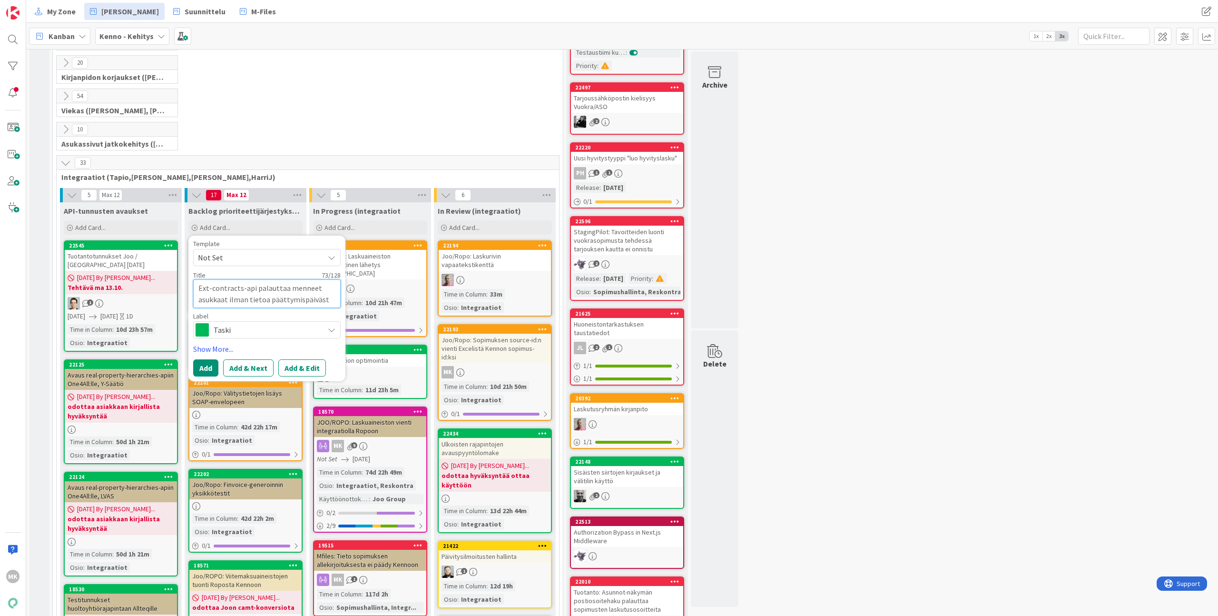
type textarea "x"
type textarea "Ext-contracts-api palauttaa menneet asukkaat ilman tietoa päättymispäivästä"
click at [274, 328] on span "Taski" at bounding box center [267, 329] width 106 height 13
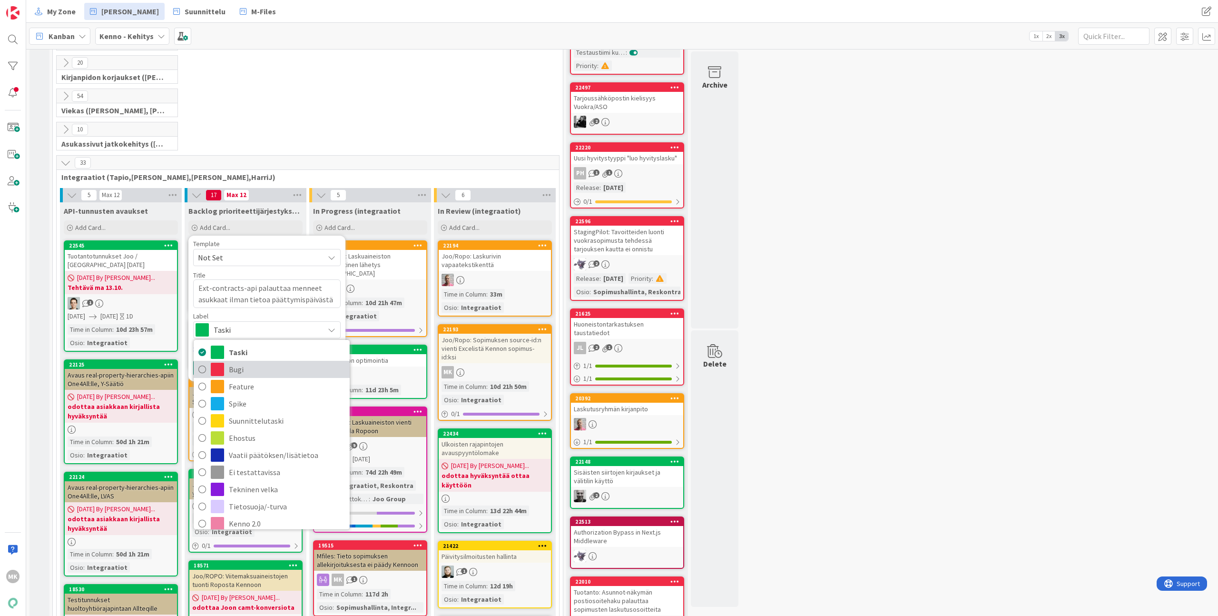
click at [256, 368] on span "Bugi" at bounding box center [287, 369] width 116 height 14
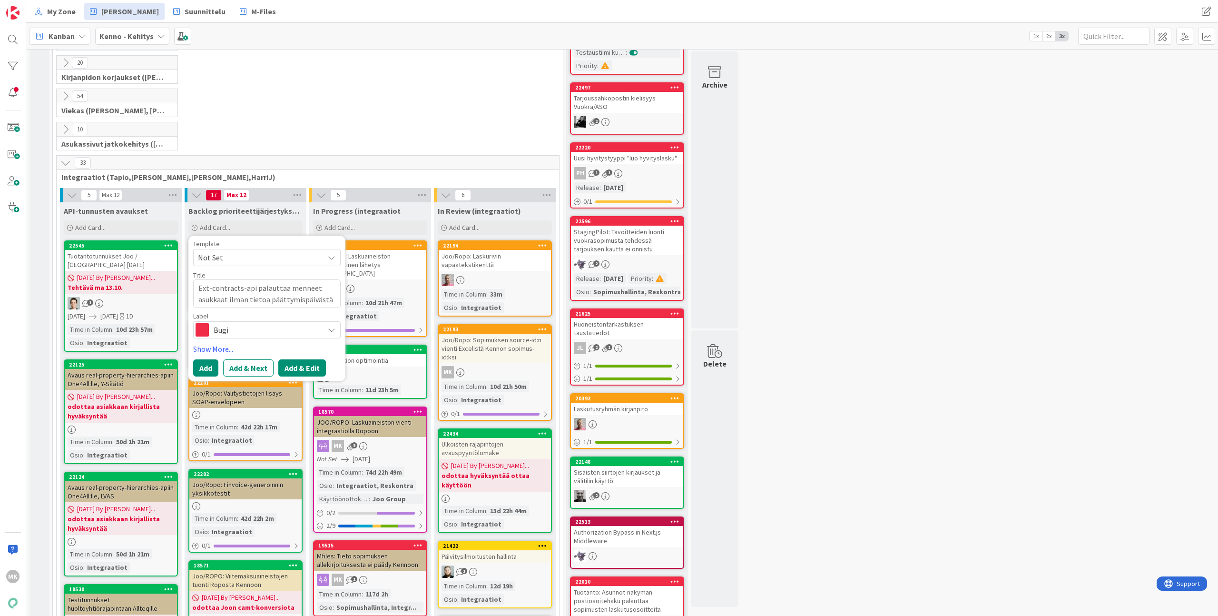
click at [292, 370] on button "Add & Edit" at bounding box center [302, 367] width 48 height 17
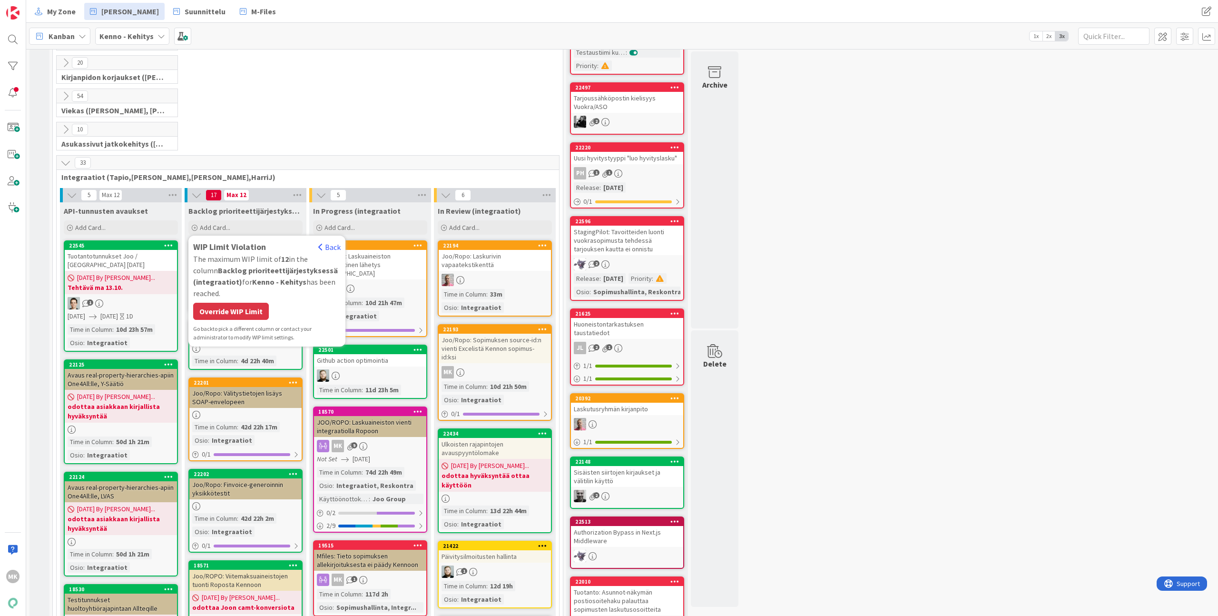
click at [237, 318] on div "Override WIP Limit" at bounding box center [231, 311] width 76 height 17
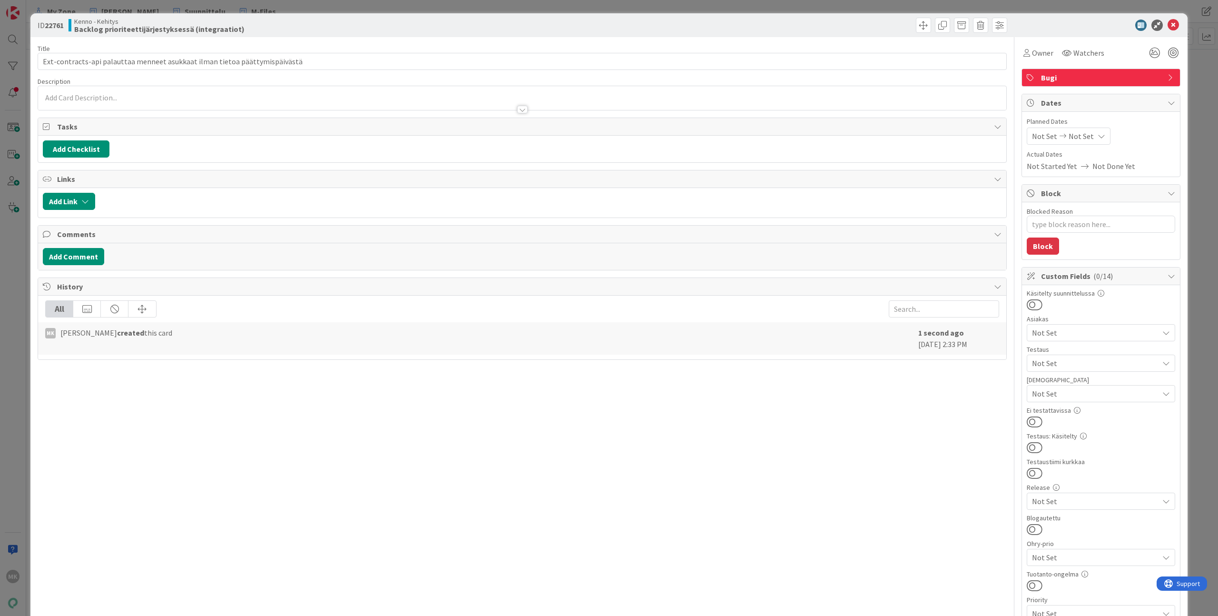
click at [289, 99] on div at bounding box center [522, 98] width 968 height 24
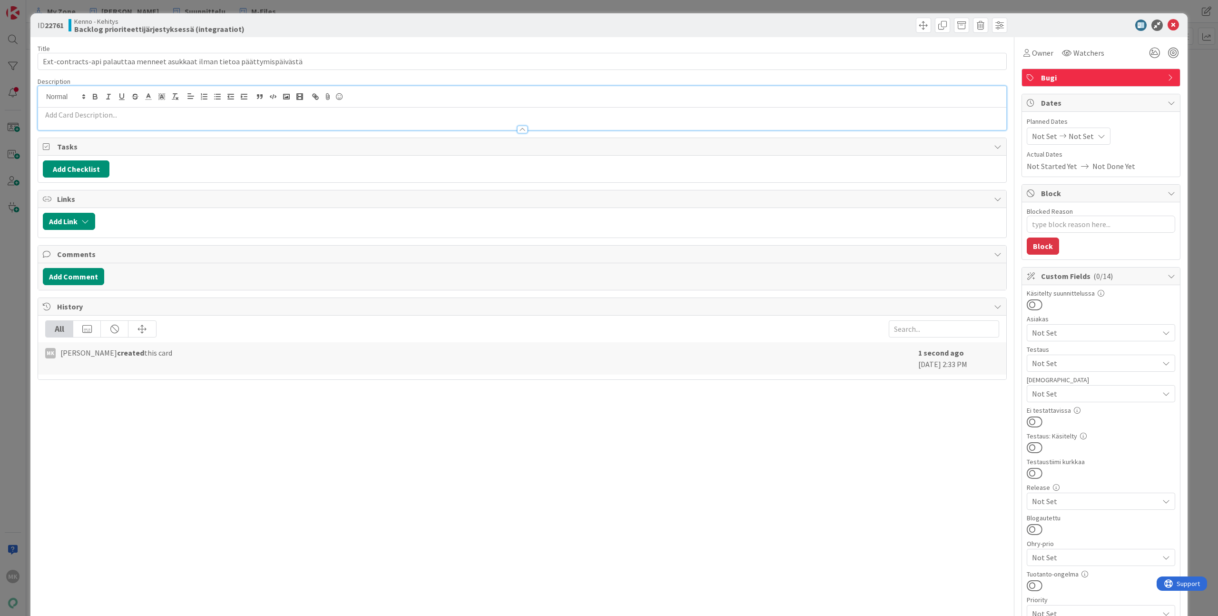
type textarea "x"
click at [282, 111] on p at bounding box center [522, 114] width 959 height 11
click at [221, 124] on div at bounding box center [522, 125] width 968 height 10
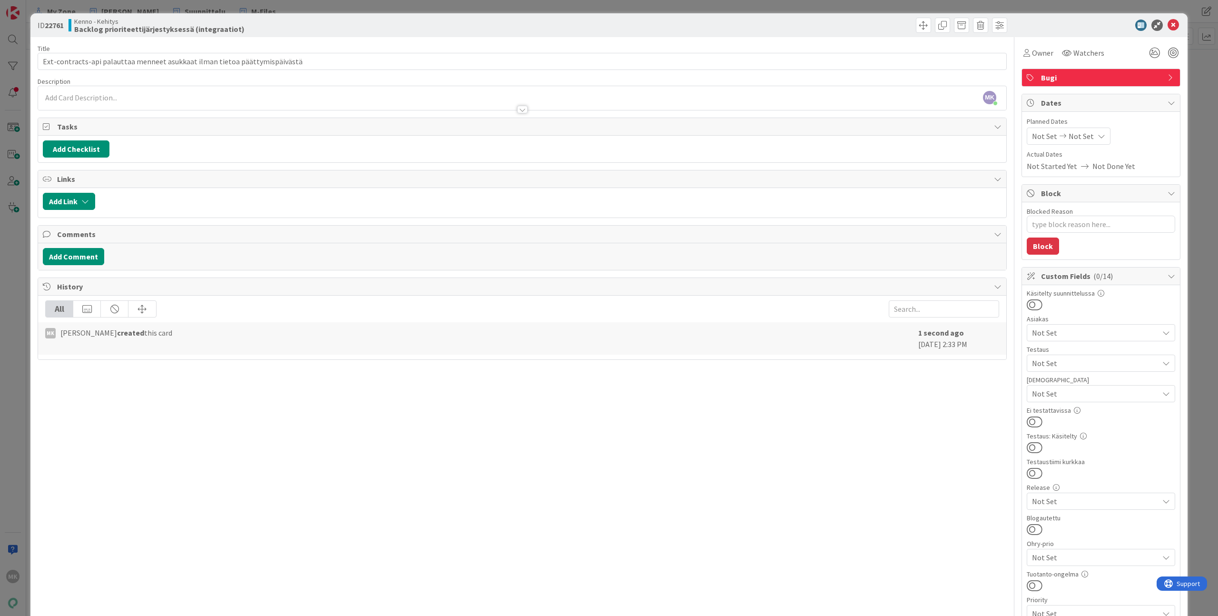
click at [231, 98] on p at bounding box center [522, 97] width 959 height 11
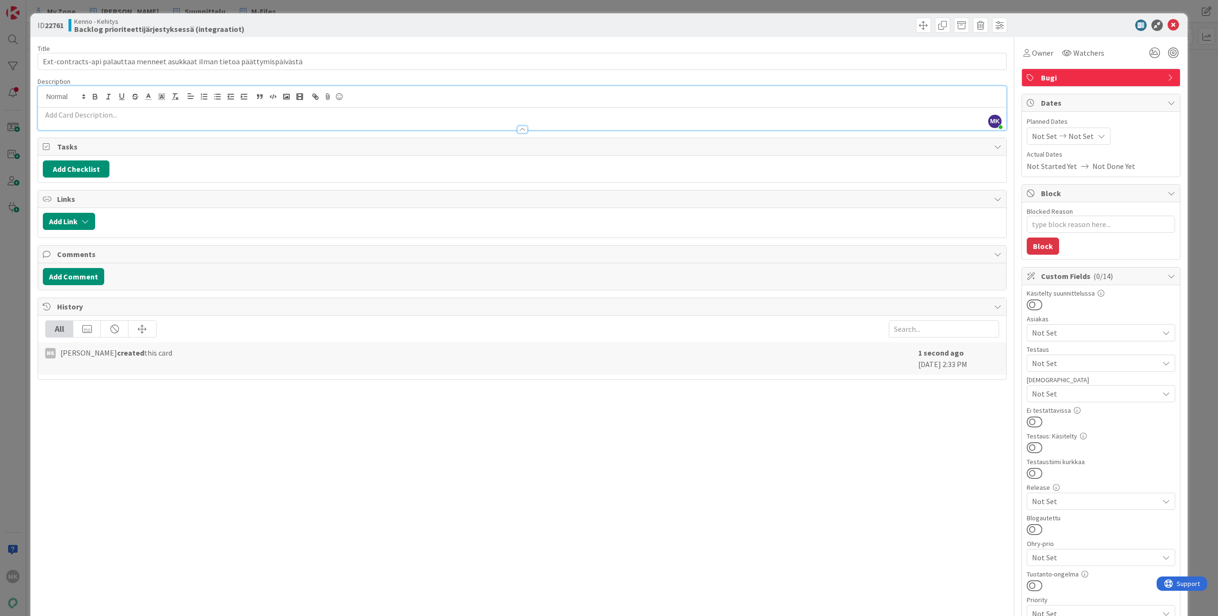
click at [199, 111] on p at bounding box center [522, 114] width 959 height 11
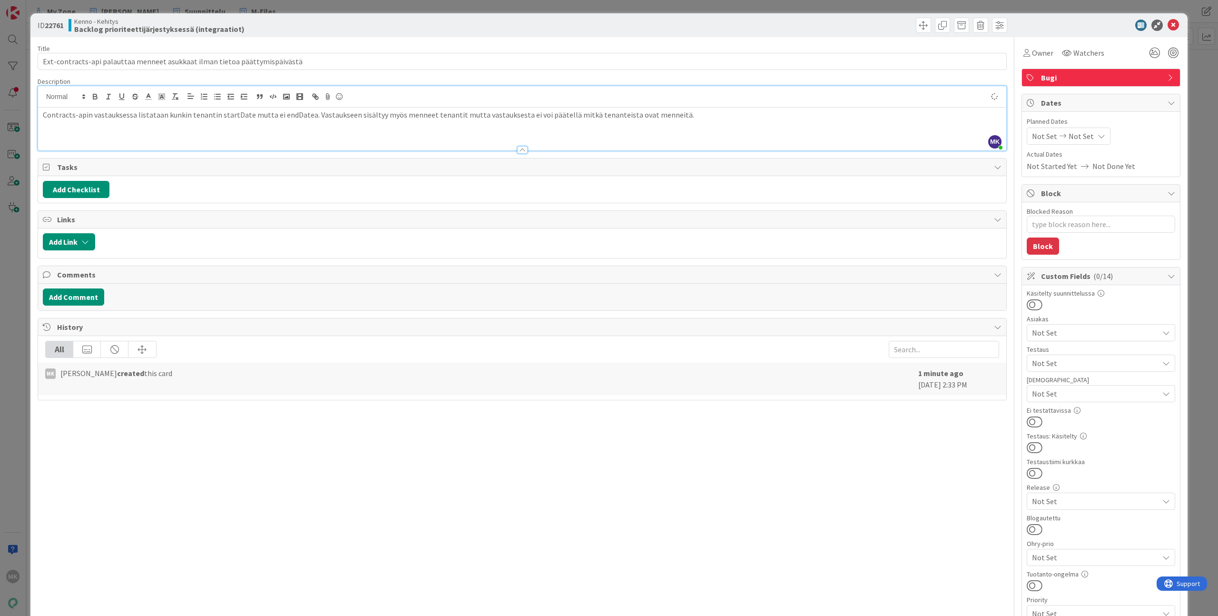
click at [310, 48] on div "Title 75 / 128" at bounding box center [522, 48] width 969 height 9
click at [443, 37] on div "Title 75 / 128 Ext-contracts-api palauttaa menneet asukkaat ilman tietoa päätty…" at bounding box center [522, 453] width 969 height 833
click at [437, 8] on div "ID 22761 Kenno - Kehitys Backlog prioriteettijärjestyksessä (integraatiot) Titl…" at bounding box center [609, 308] width 1218 height 616
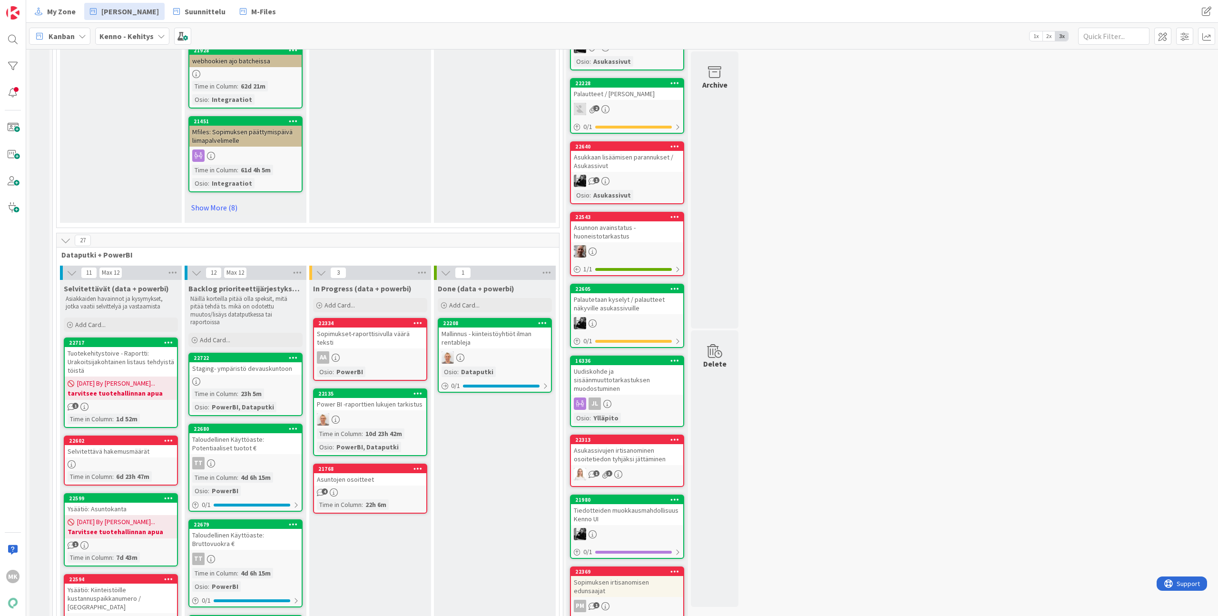
scroll to position [1104, 0]
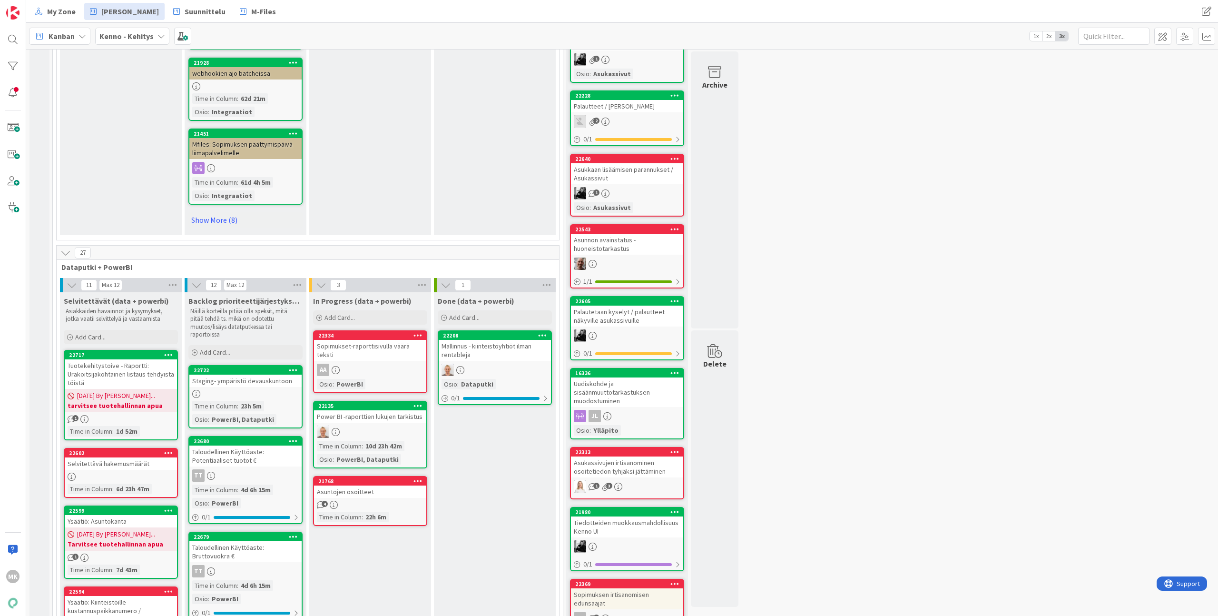
click at [65, 247] on icon at bounding box center [65, 252] width 10 height 10
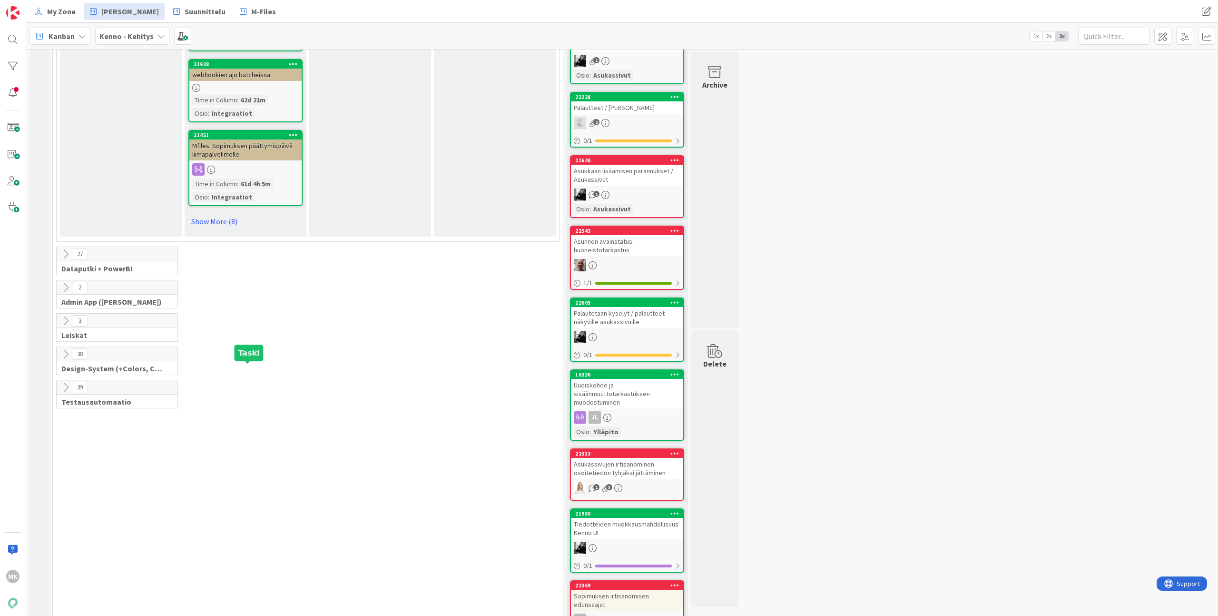
scroll to position [1232, 0]
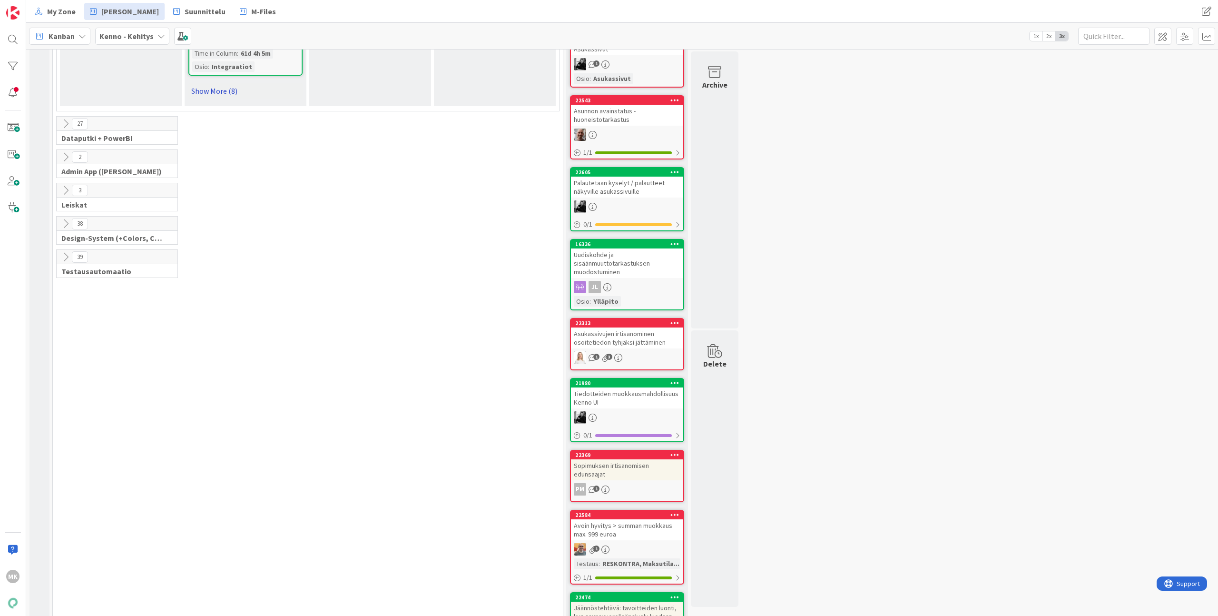
click at [221, 83] on link "Show More (8)" at bounding box center [245, 90] width 114 height 15
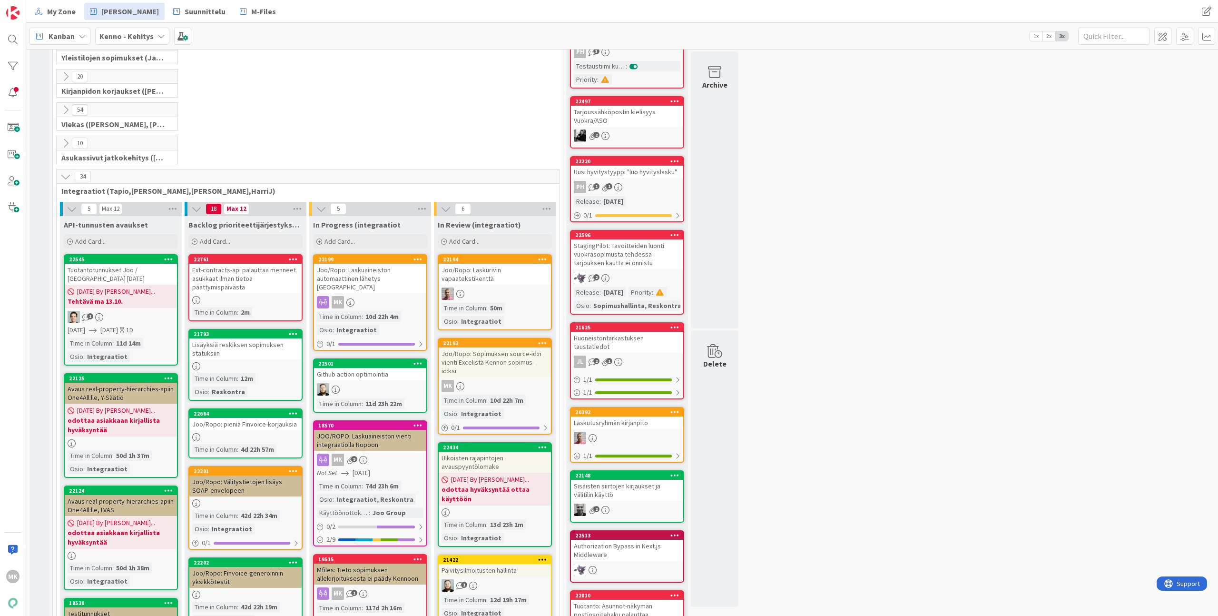
scroll to position [247, 0]
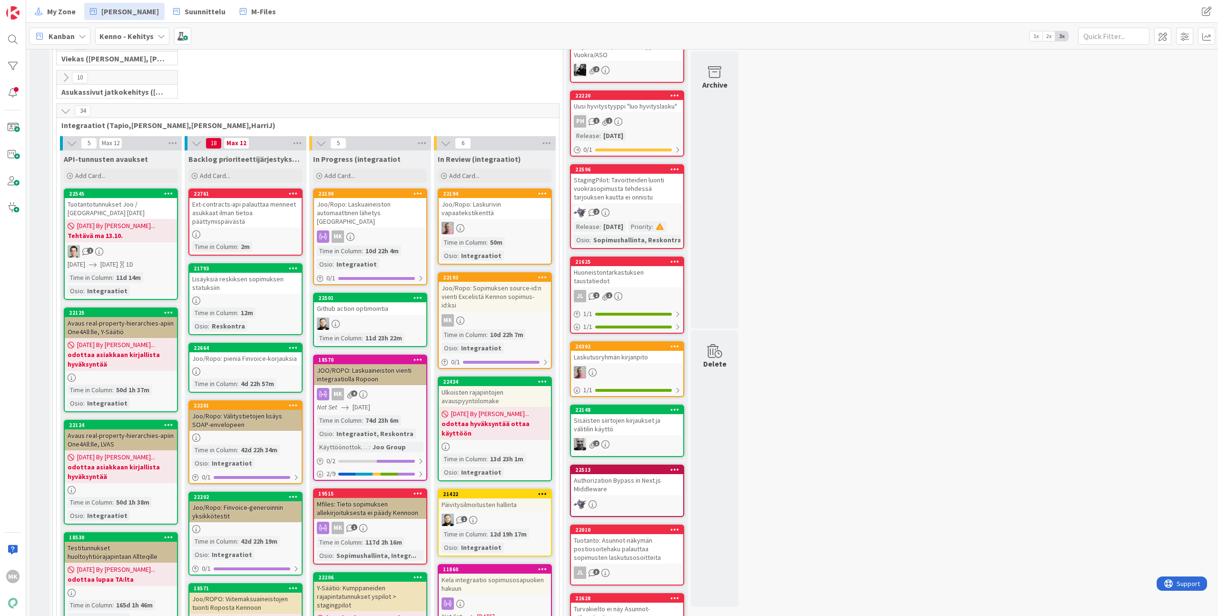
click at [263, 214] on div "Ext-contracts-api palauttaa menneet asukkaat ilman tietoa päättymispäivästä" at bounding box center [245, 213] width 112 height 30
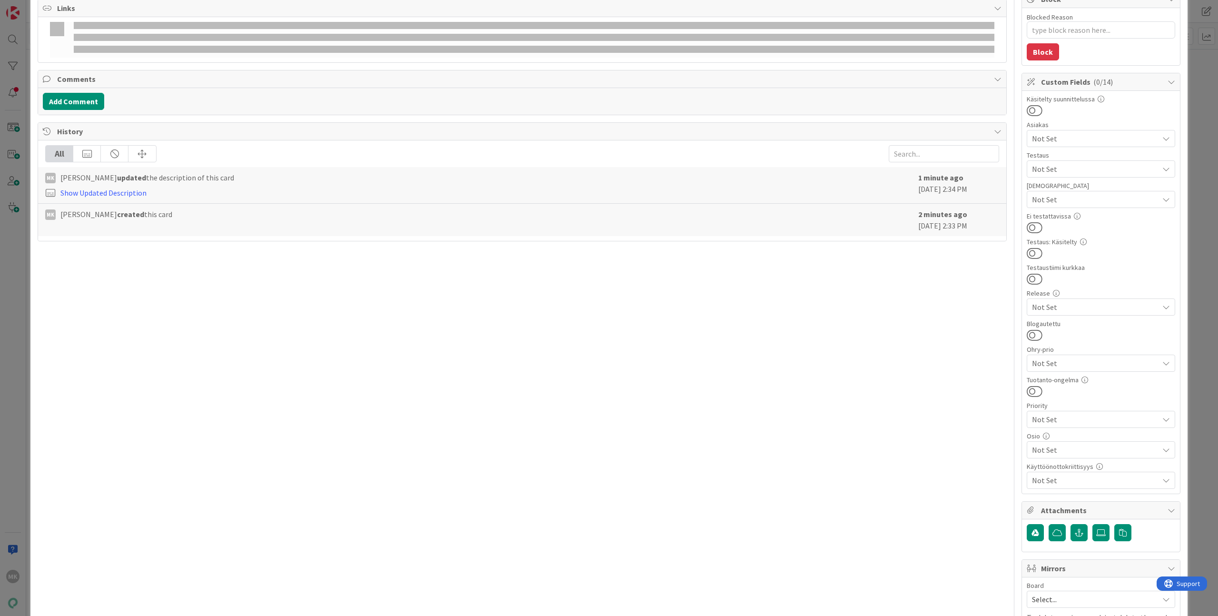
scroll to position [244, 0]
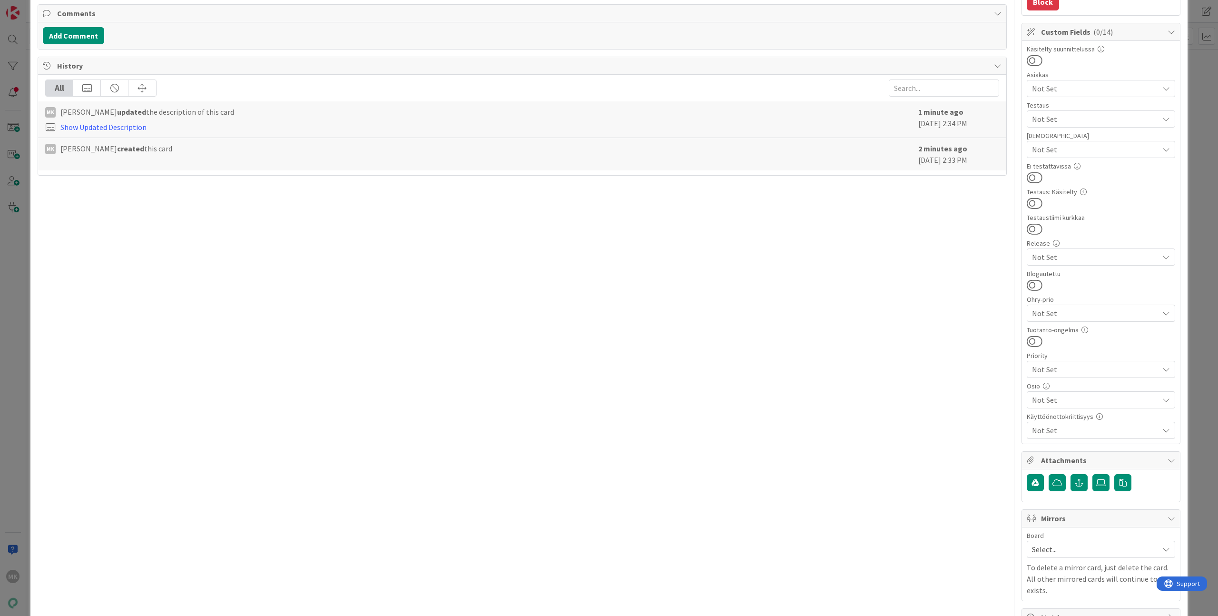
click at [1066, 404] on span "Not Set" at bounding box center [1095, 399] width 127 height 11
click at [1067, 194] on span "Integraatiot" at bounding box center [1061, 189] width 41 height 14
type textarea "x"
click at [815, 400] on div "Title 75 / 128 Ext-contracts-api palauttaa menneet asukkaat ilman tietoa päätty…" at bounding box center [522, 209] width 969 height 833
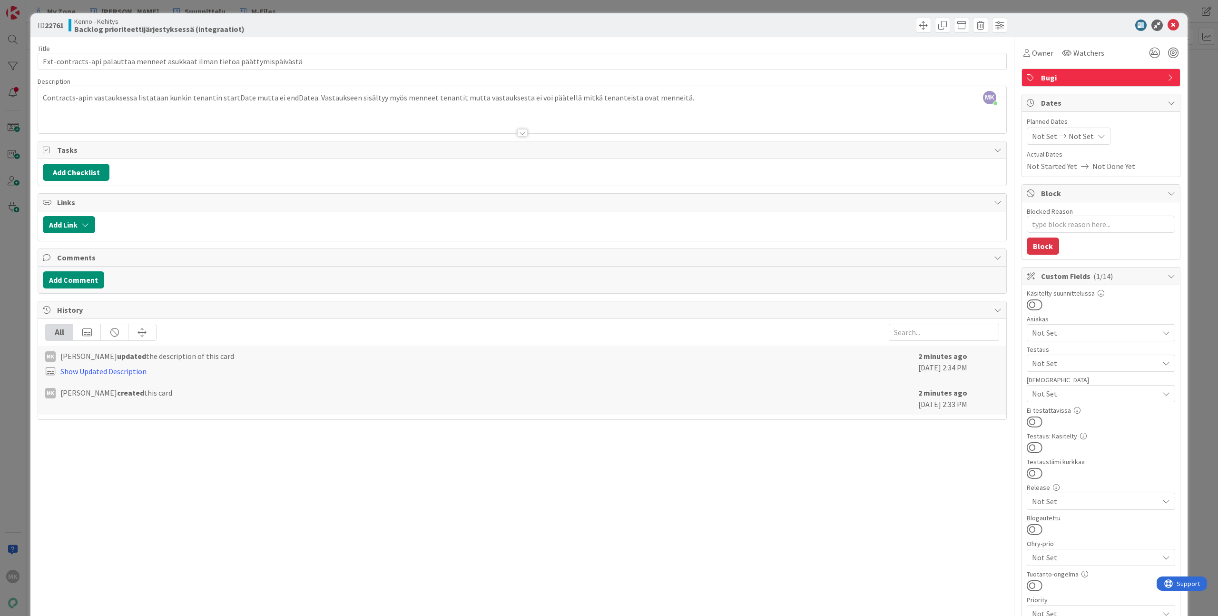
click at [1196, 313] on div "ID 22761 Kenno - Kehitys Backlog prioriteettijärjestyksessä (integraatiot) Titl…" at bounding box center [609, 308] width 1218 height 616
